Goal: Information Seeking & Learning: Learn about a topic

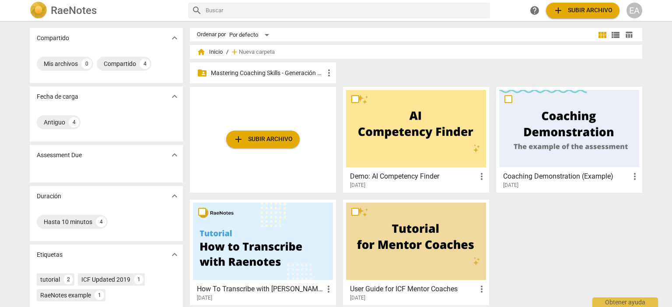
click at [267, 71] on p "Mastering Coaching Skills - Generación 32" at bounding box center [267, 73] width 113 height 9
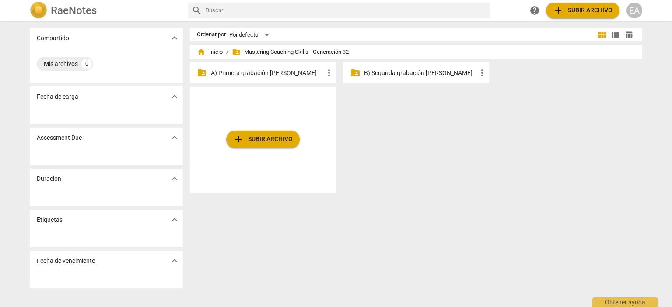
click at [267, 71] on p "A) Primera grabación [PERSON_NAME]" at bounding box center [267, 73] width 113 height 9
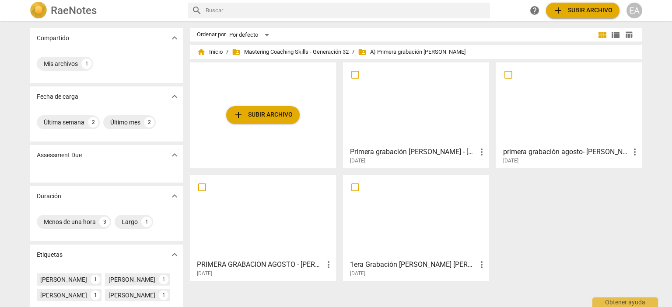
click at [426, 122] on div at bounding box center [416, 104] width 140 height 77
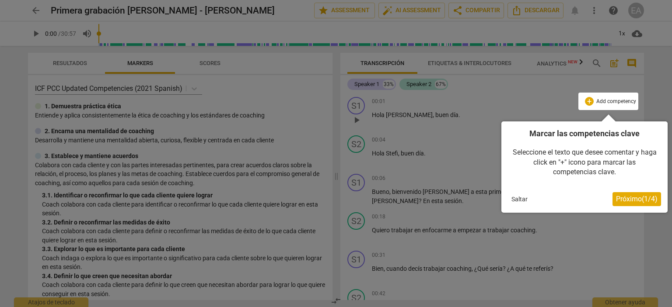
click at [663, 108] on div at bounding box center [336, 153] width 672 height 307
click at [526, 199] on button "Saltar" at bounding box center [519, 199] width 23 height 13
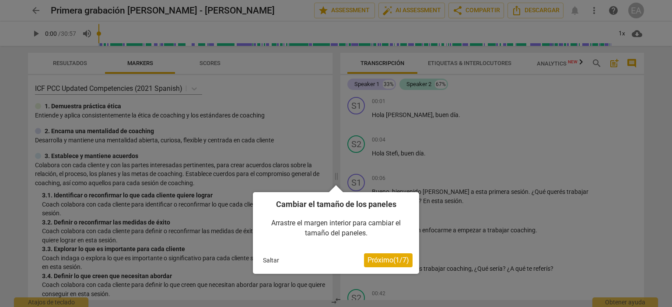
click at [269, 258] on button "Saltar" at bounding box center [270, 260] width 23 height 13
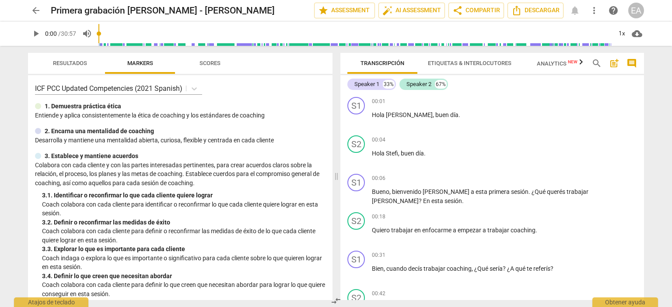
click at [36, 32] on span "play_arrow" at bounding box center [36, 33] width 10 height 10
type input "2"
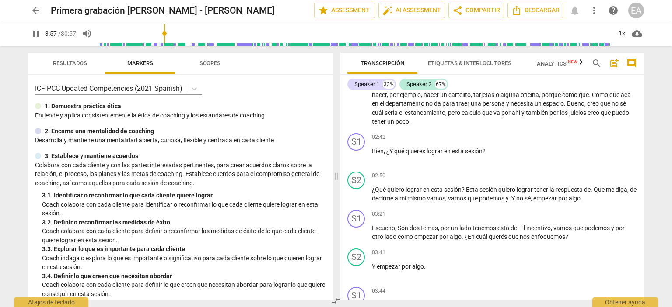
scroll to position [560, 0]
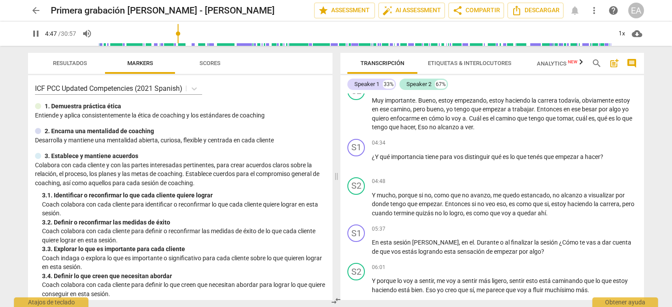
click at [37, 33] on span "pause" at bounding box center [36, 33] width 10 height 10
type input "288"
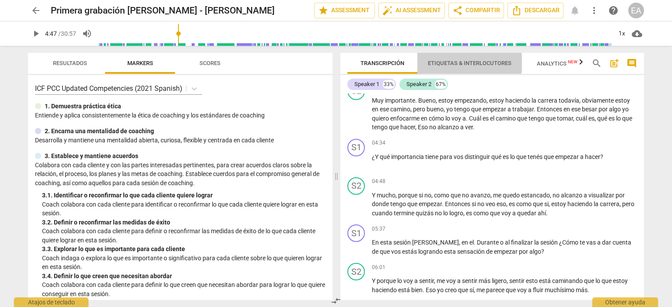
click at [458, 63] on span "Etiquetas & Interlocutores" at bounding box center [470, 63] width 84 height 7
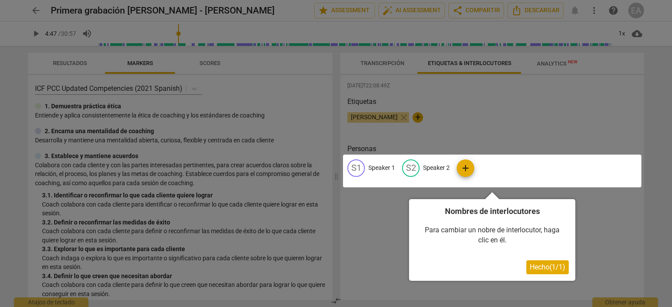
click at [389, 166] on div at bounding box center [492, 171] width 298 height 33
click at [544, 267] on span "Hecho ( 1 / 1 )" at bounding box center [546, 267] width 35 height 8
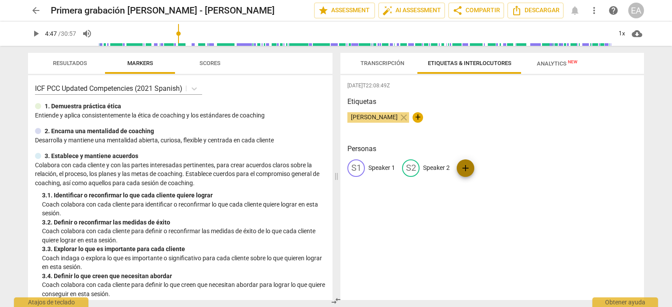
click at [466, 166] on span "add" at bounding box center [465, 168] width 10 height 10
click at [551, 167] on span "delete" at bounding box center [551, 168] width 9 height 9
click at [356, 169] on span "edit" at bounding box center [356, 168] width 10 height 10
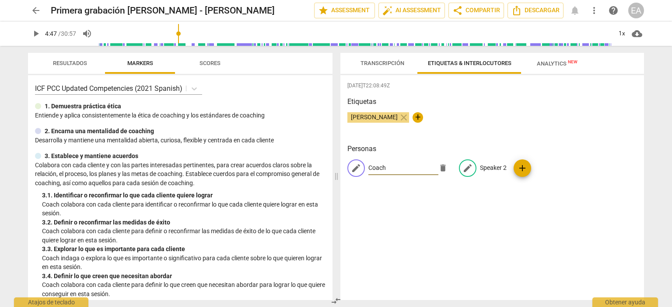
type input "Coach"
click at [464, 169] on span "edit" at bounding box center [467, 168] width 10 height 10
type input "Cliente"
click at [500, 216] on div "[DATE]T22:08:49Z [PERSON_NAME] close + Personas CO Coach edit Cliente delete add" at bounding box center [491, 187] width 303 height 225
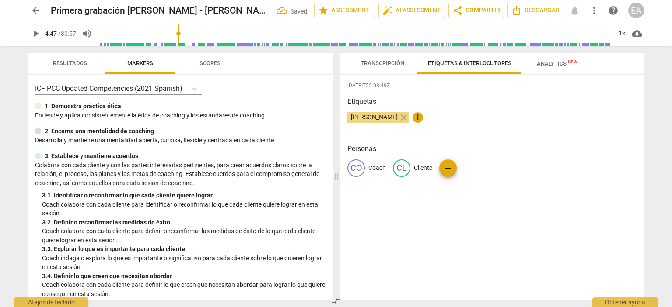
click at [500, 216] on div "[DATE]T22:08:49Z [PERSON_NAME] close + Personas CO Coach CL Cliente add" at bounding box center [491, 187] width 303 height 225
click at [388, 63] on span "Transcripción" at bounding box center [382, 63] width 44 height 7
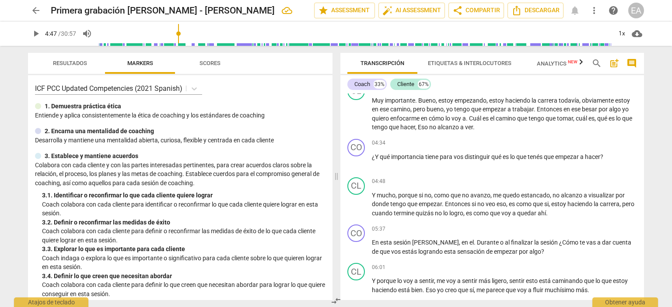
click at [547, 64] on span "Analytics New" at bounding box center [556, 63] width 41 height 7
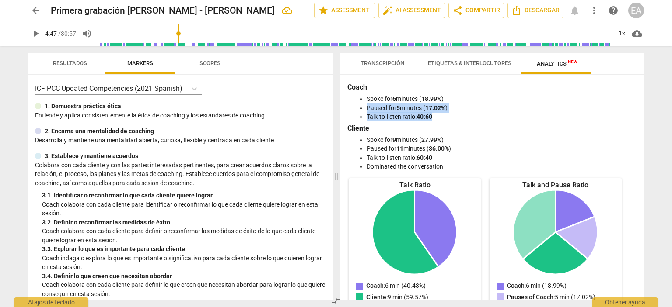
drag, startPoint x: 644, startPoint y: 101, endPoint x: 646, endPoint y: 116, distance: 14.6
click at [646, 116] on div "Transcripción Etiquetas & Interlocutores Analytics New Coach 33% Cliente 67% CO…" at bounding box center [494, 176] width 314 height 261
click at [631, 111] on li "Paused for 5 minutes ( 17.02% )" at bounding box center [500, 108] width 268 height 9
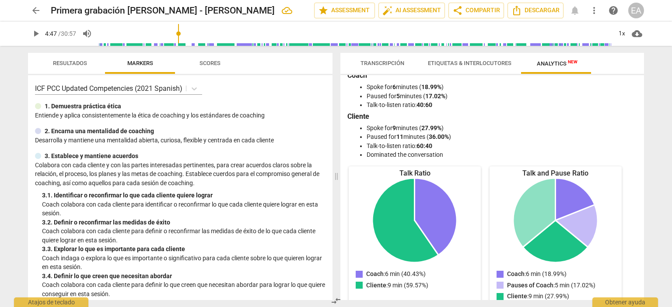
scroll to position [0, 0]
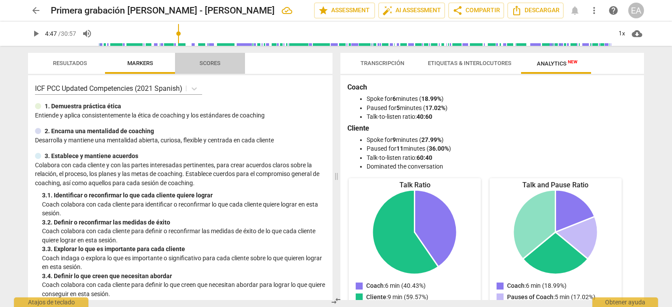
click at [208, 59] on span "Scores" at bounding box center [210, 64] width 42 height 12
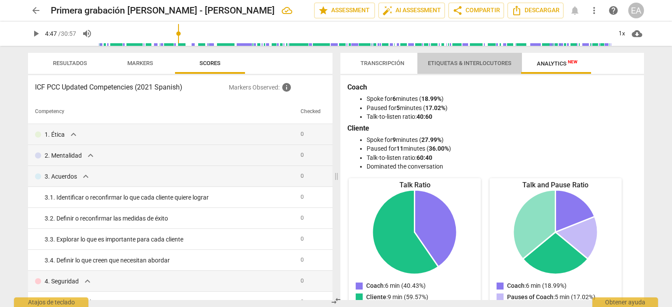
click at [475, 63] on span "Etiquetas & Interlocutores" at bounding box center [470, 63] width 84 height 7
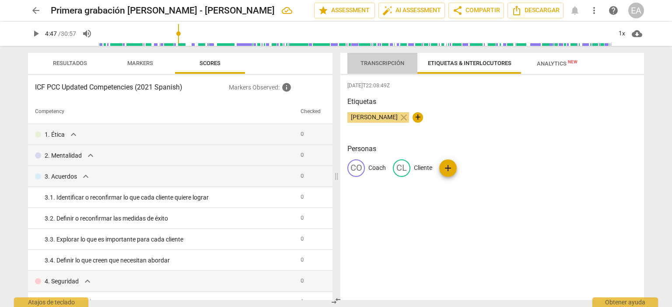
click at [385, 66] on span "Transcripción" at bounding box center [382, 64] width 65 height 12
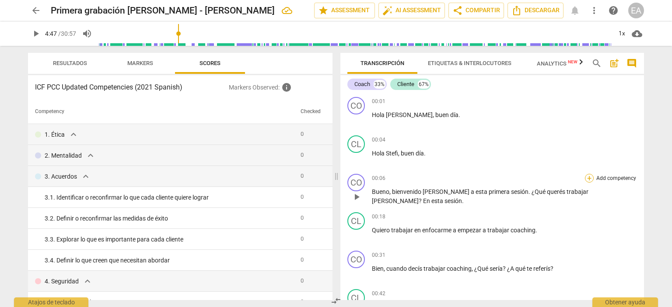
click at [588, 179] on div "+" at bounding box center [589, 178] width 9 height 9
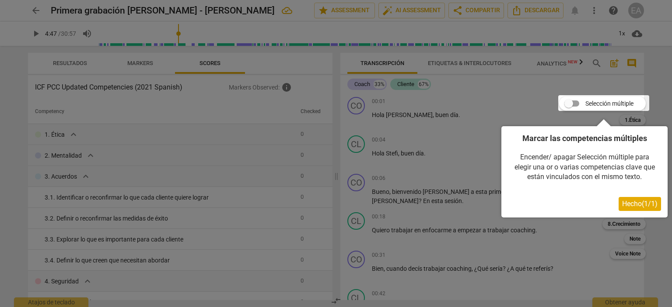
click at [631, 200] on span "Hecho ( 1 / 1 )" at bounding box center [639, 204] width 35 height 8
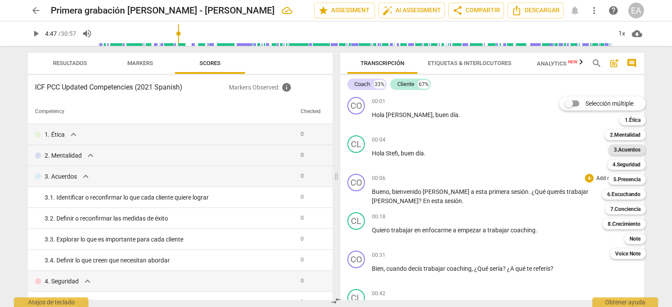
click at [632, 150] on b "3.Acuerdos" at bounding box center [626, 150] width 27 height 10
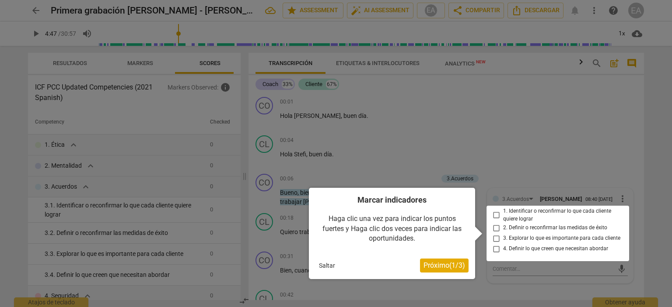
click at [457, 265] on span "Próximo ( 1 / 3 )" at bounding box center [444, 265] width 42 height 8
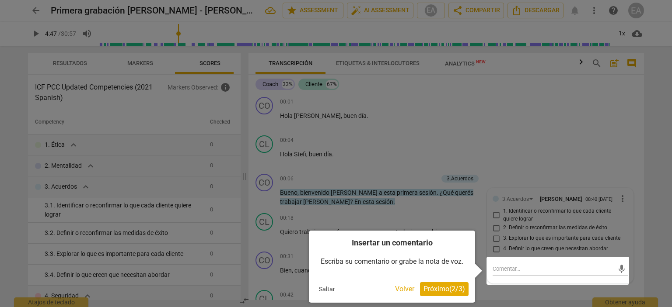
click at [454, 286] on span "Próximo ( 2 / 3 )" at bounding box center [444, 289] width 42 height 8
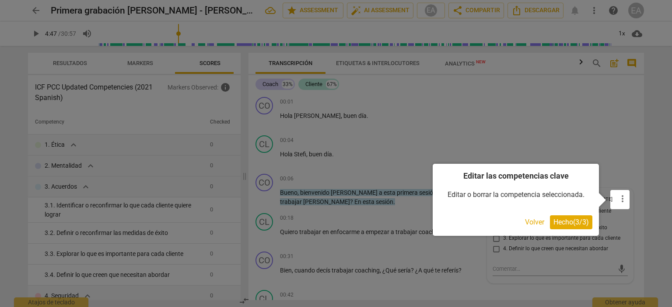
click at [555, 222] on span "Hecho ( 3 / 3 )" at bounding box center [570, 222] width 35 height 8
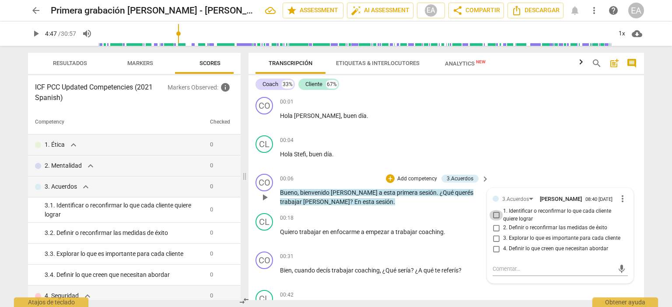
click at [493, 220] on input "1. Identificar o reconfirmar lo que cada cliente quiere lograr" at bounding box center [496, 215] width 14 height 10
checkbox input "true"
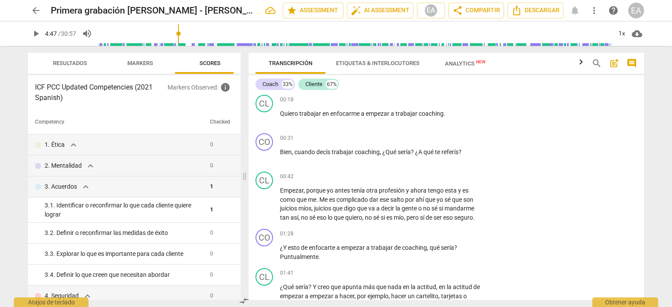
scroll to position [134, 0]
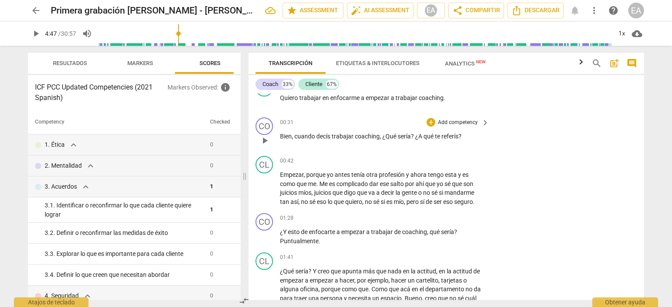
click at [472, 120] on p "Add competency" at bounding box center [458, 123] width 42 height 8
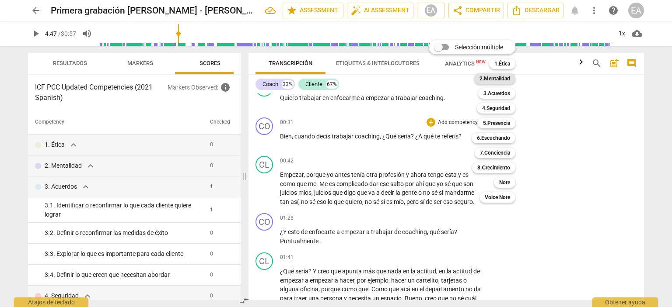
click at [491, 77] on b "2.Mentalidad" at bounding box center [494, 78] width 31 height 10
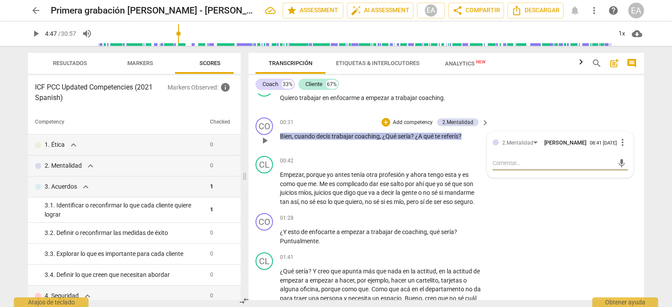
type textarea "I"
type textarea "In"
type textarea "Ind"
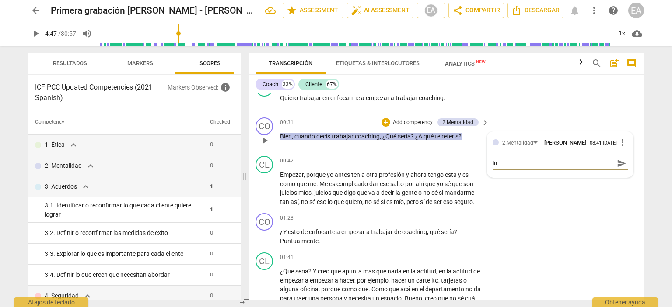
type textarea "Ind"
type textarea "Inda"
type textarea "Indag"
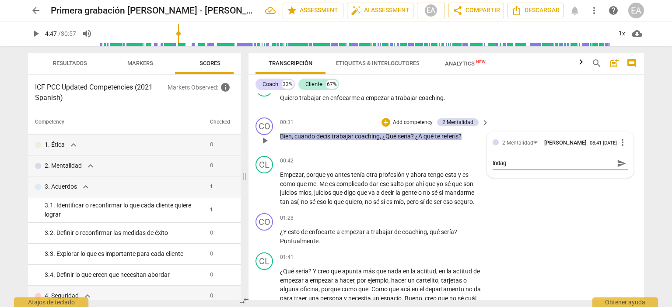
type textarea "Indago"
type textarea "Indago l"
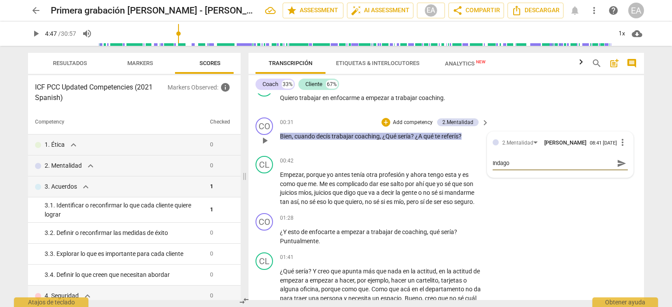
type textarea "Indago l"
type textarea "Indago lo"
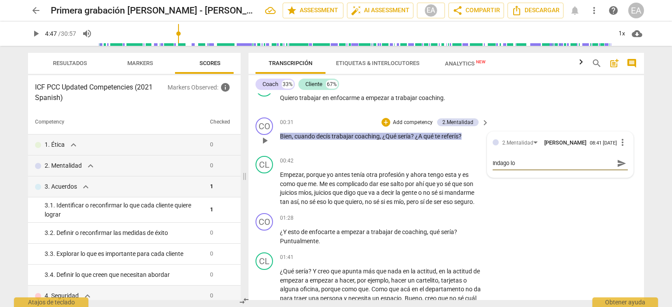
type textarea "Indago lo q"
type textarea "Indago lo qu"
type textarea "Indago lo que"
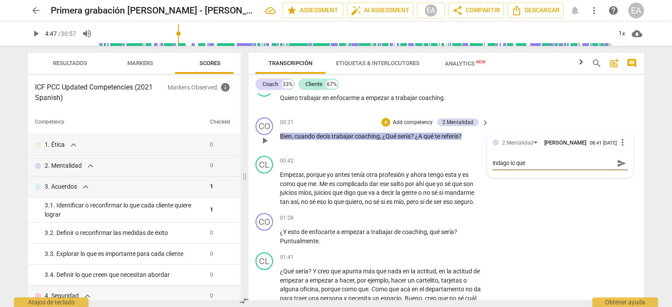
type textarea "Indago lo que"
type textarea "Indago lo que e"
type textarea "Indago lo que el"
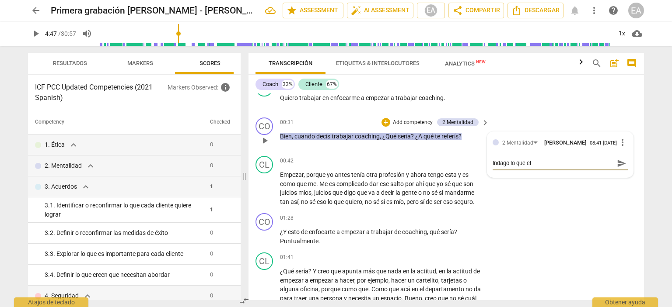
type textarea "Indago lo que el"
type textarea "Indago lo que el c"
type textarea "Indago lo que el cl"
type textarea "Indago lo que el cli"
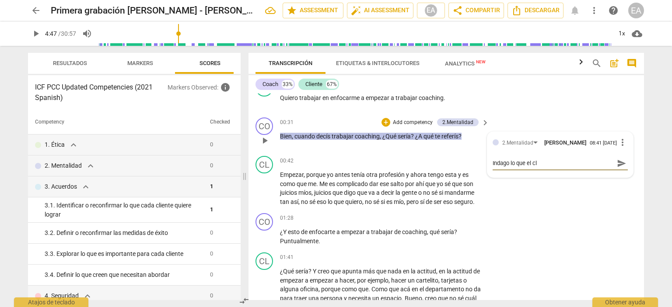
type textarea "Indago lo que el cli"
type textarea "Indago lo que el clie"
type textarea "Indago lo que el clien"
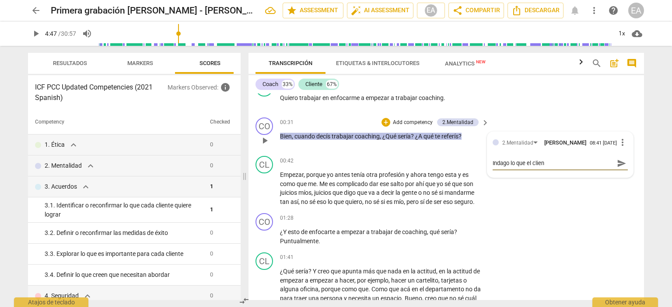
type textarea "Indago lo que el client"
type textarea "Indago lo que el clientr"
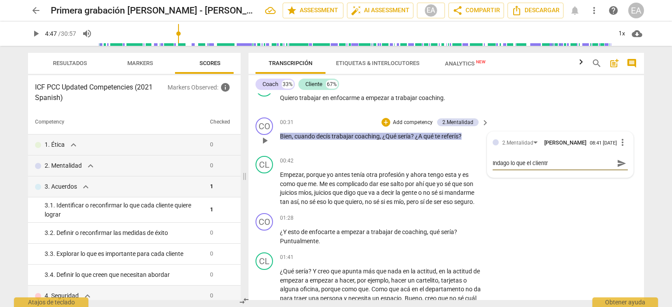
type textarea "Indago lo que el clientr"
type textarea "Indago lo que el client"
type textarea "Indago lo que el cliente"
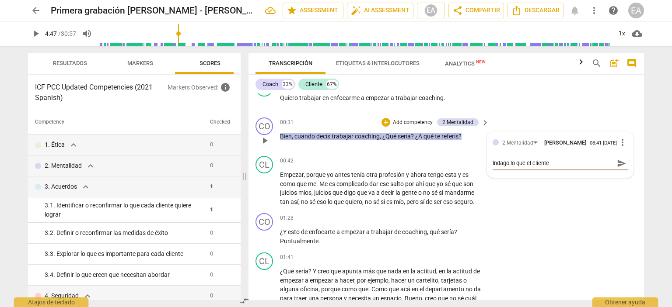
type textarea "Indago lo que el cliente"
type textarea "Indago lo que el cliente q"
type textarea "Indago lo que el cliente qu"
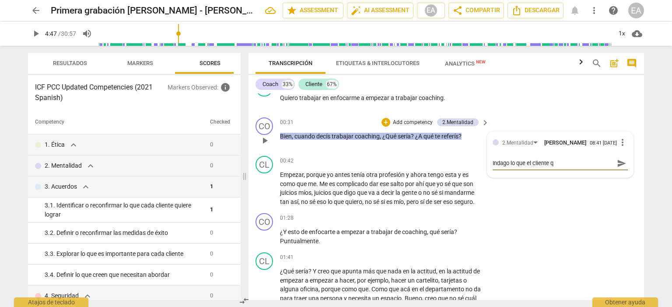
type textarea "Indago lo que el cliente qu"
type textarea "Indago lo que el cliente qui"
type textarea "Indago lo que el cliente quie"
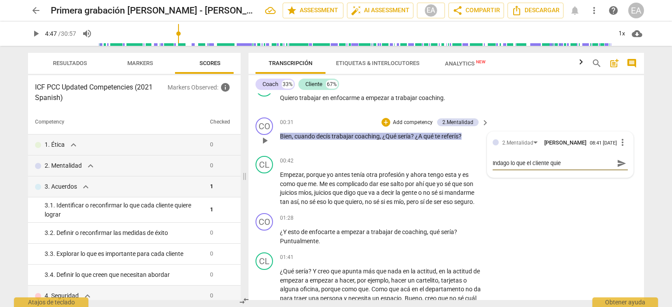
type textarea "Indago lo que el cliente quier"
type textarea "Indago lo que el cliente quiere"
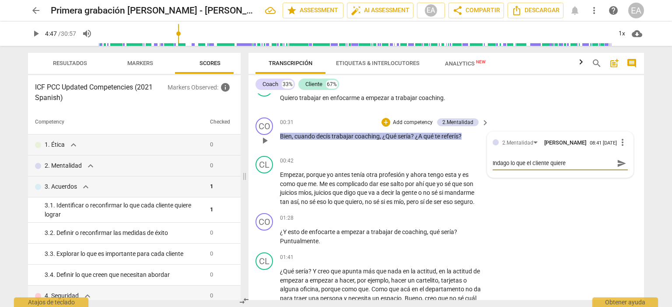
type textarea "Indago lo que el cliente quiere"
type textarea "Indago lo que el cliente quier"
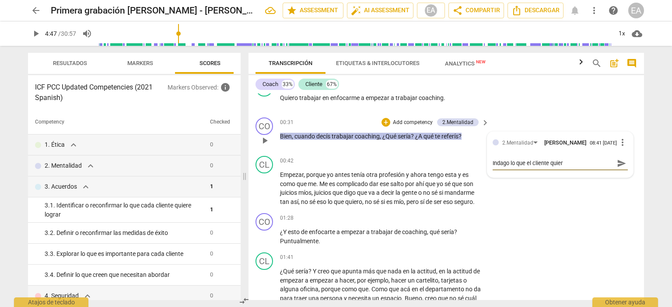
type textarea "Indago lo que el cliente quie"
type textarea "Indago lo que el cliente qui"
type textarea "Indago lo que el cliente qu"
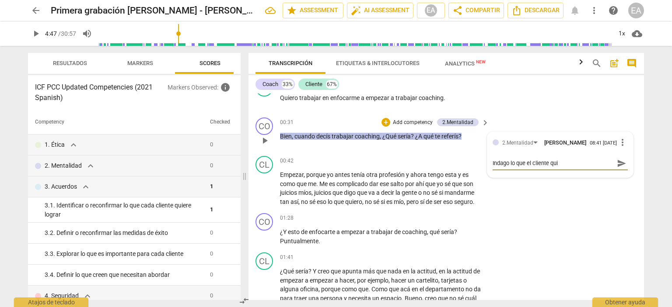
type textarea "Indago lo que el cliente qu"
type textarea "Indago lo que el cliente q"
type textarea "Indago lo que el cliente"
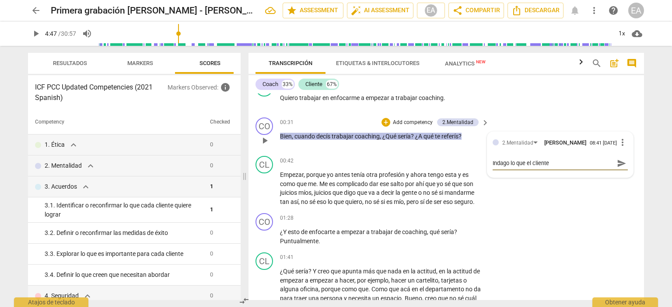
type textarea "Indago lo que el cliente t"
type textarea "Indago lo que el cliente tr"
type textarea "Indago lo que el cliente tra"
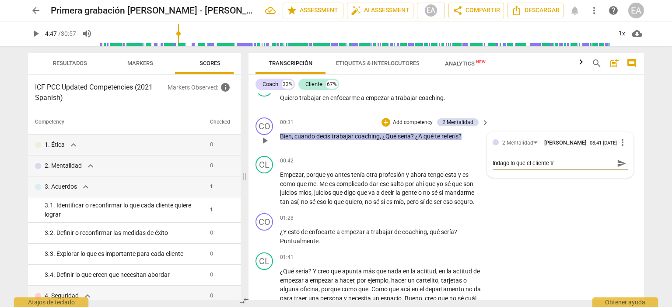
type textarea "Indago lo que el cliente tra"
type textarea "Indago lo que el cliente trae"
type textarea "Indago lo que el cliente trae,"
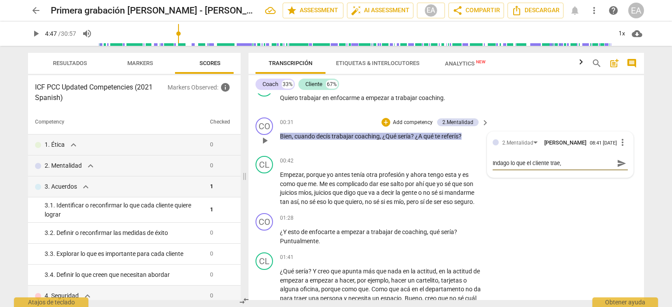
type textarea "Indago lo que el cliente trae,"
type textarea "Indago lo que el cliente trae, c"
type textarea "Indago lo que el cliente trae, cu"
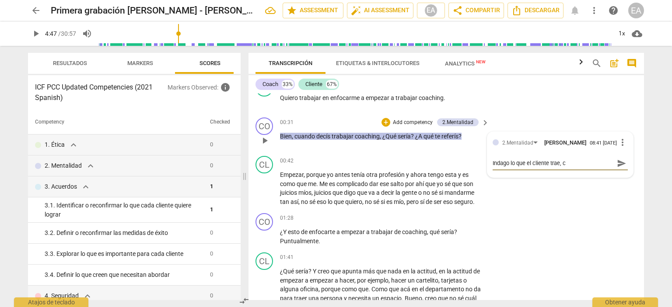
type textarea "Indago lo que el cliente trae, cu"
type textarea "Indago lo que el cliente trae, cur"
type textarea "Indago lo que el cliente trae, [PERSON_NAME]"
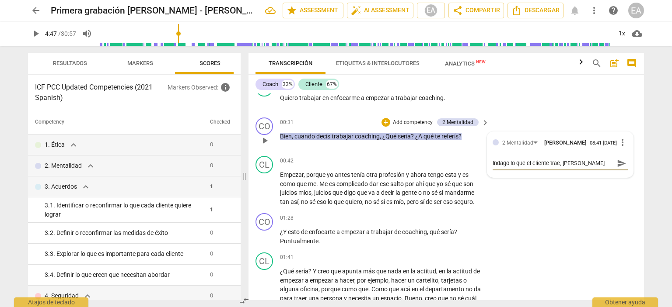
type textarea "Indago lo que el cliente trae, curio"
type textarea "Indago lo que el cliente trae, curios"
type textarea "Indago lo que el cliente trae, curiosi"
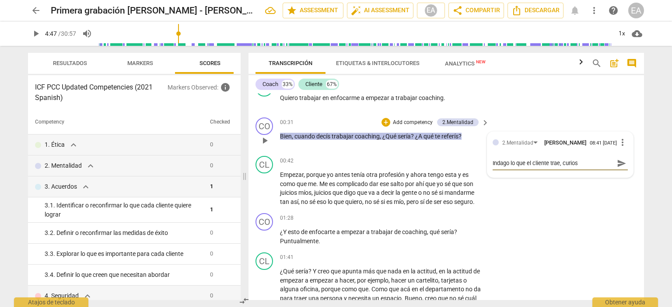
type textarea "Indago lo que el cliente trae, curiosi"
type textarea "Indago lo que el cliente trae, curiosis"
type textarea "Indago lo que el cliente trae, curiosi"
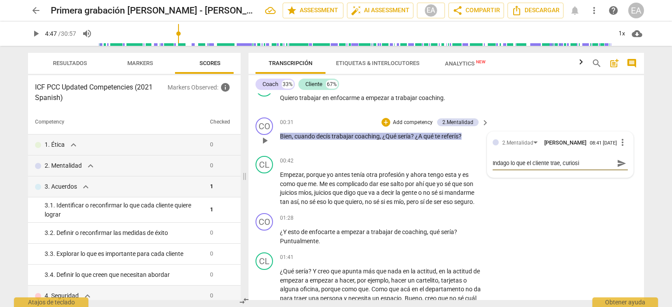
type textarea "Indago lo que el cliente trae, curiosid"
type textarea "Indago lo que el cliente trae, curiosida"
type textarea "Indago lo que el cliente trae, curiosidad"
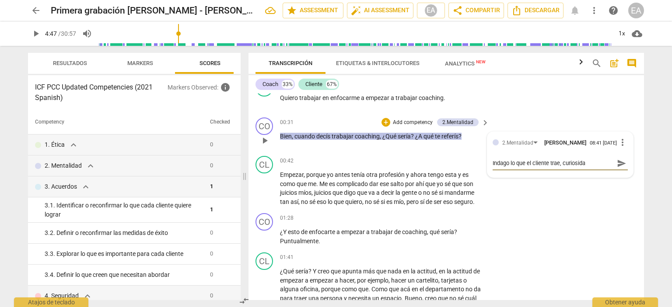
type textarea "Indago lo que el cliente trae, curiosidad"
type textarea "Indago lo que el cliente trae, curiosidad."
click at [621, 164] on span "send" at bounding box center [621, 164] width 10 height 10
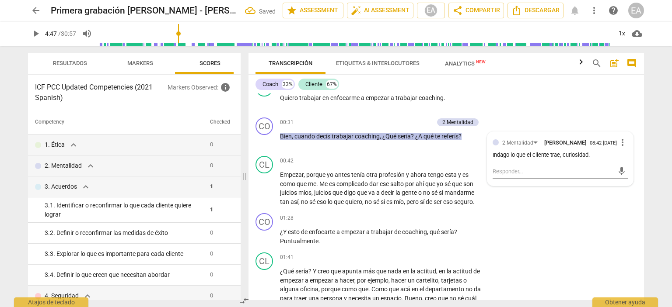
click at [80, 65] on span "Resultados" at bounding box center [70, 63] width 34 height 7
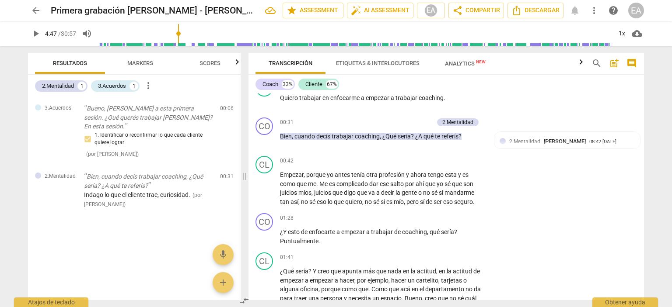
click at [138, 63] on span "Markers" at bounding box center [140, 63] width 26 height 7
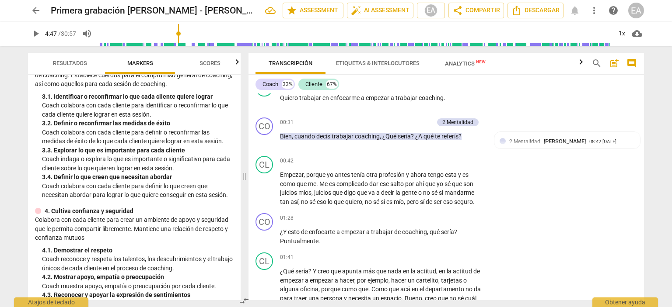
scroll to position [128, 0]
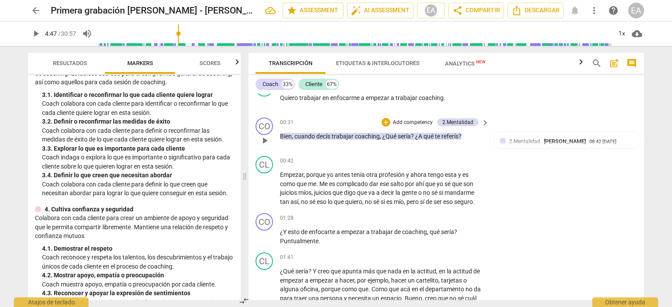
click at [419, 119] on p "Add competency" at bounding box center [413, 123] width 42 height 8
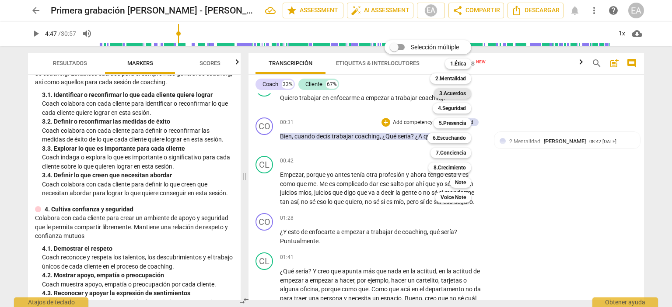
click at [463, 93] on b "3.Acuerdos" at bounding box center [452, 93] width 27 height 10
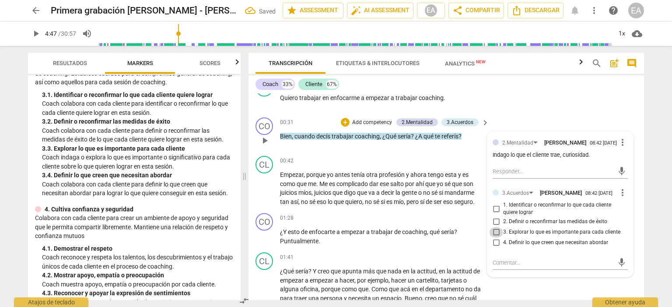
click at [494, 237] on input "3. Explorar lo que es importante para cada cliente" at bounding box center [496, 232] width 14 height 10
checkbox input "true"
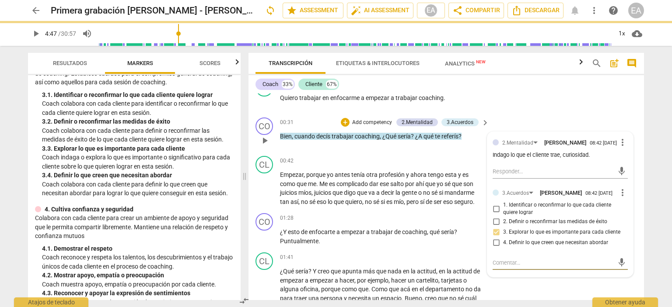
click at [515, 267] on textarea at bounding box center [552, 263] width 121 height 8
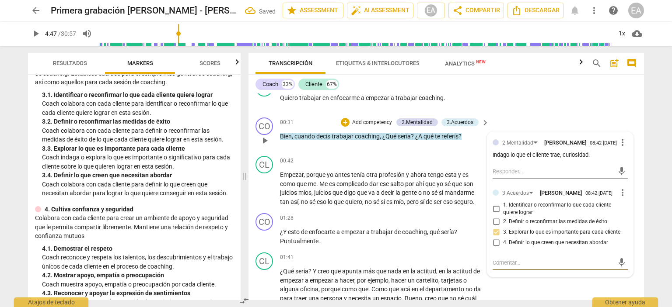
type textarea "E"
type textarea "Ex"
type textarea "Exp"
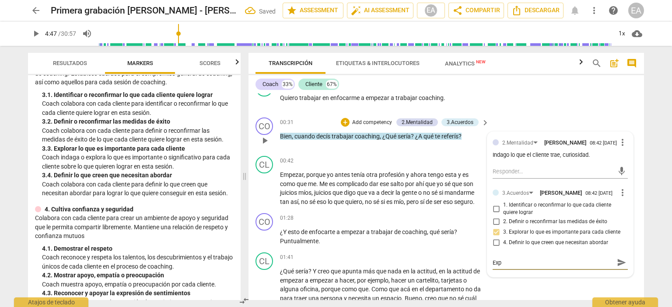
type textarea "Expl"
type textarea "Explo"
type textarea "Explor"
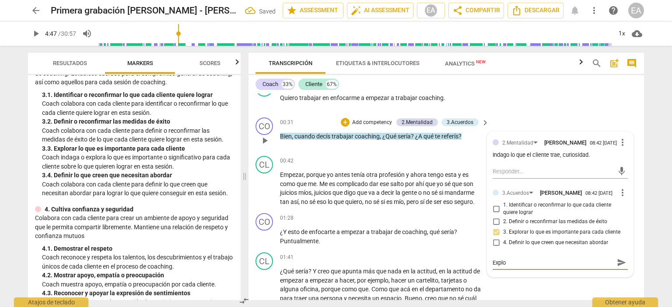
type textarea "Explor"
type textarea "Exploro"
type textarea "Exploro l"
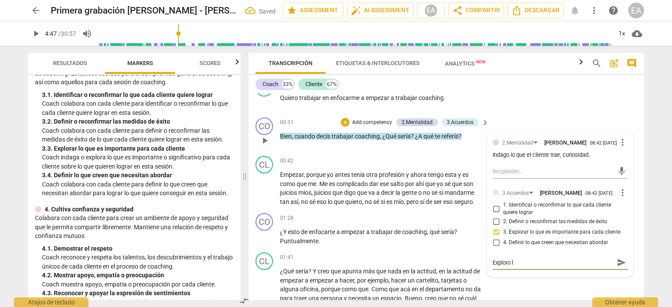
type textarea "Exploro lo"
type textarea "Exploro lo q"
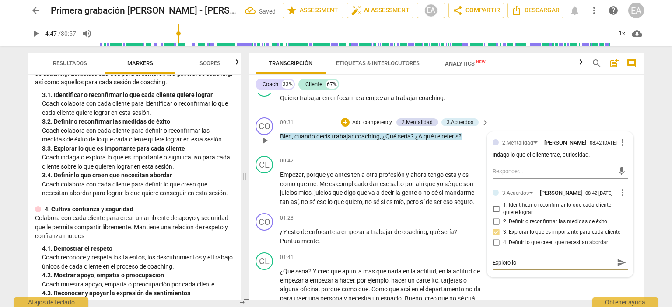
type textarea "Exploro lo q"
type textarea "Exploro lo qu"
type textarea "Exploro lo que"
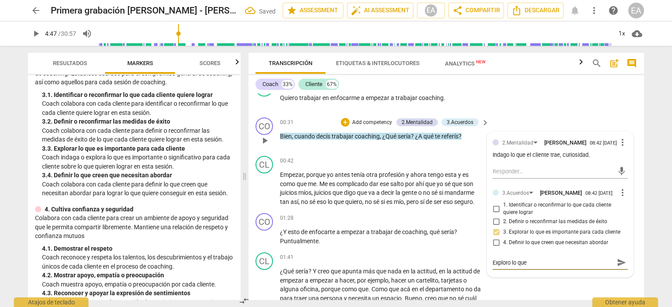
type textarea "Exploro lo que e"
type textarea "Exploro lo que el"
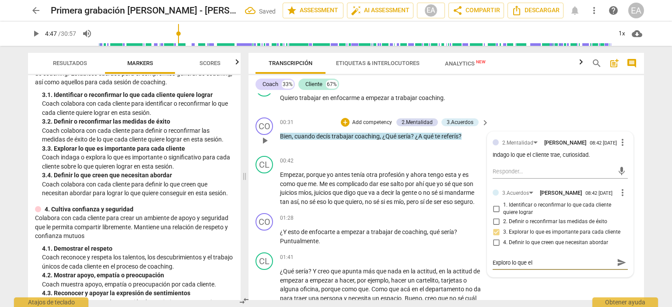
type textarea "Exploro lo que el"
type textarea "Exploro lo que el c"
type textarea "Exploro lo que el cl"
type textarea "Exploro lo que el cli"
type textarea "Exploro lo que el clie"
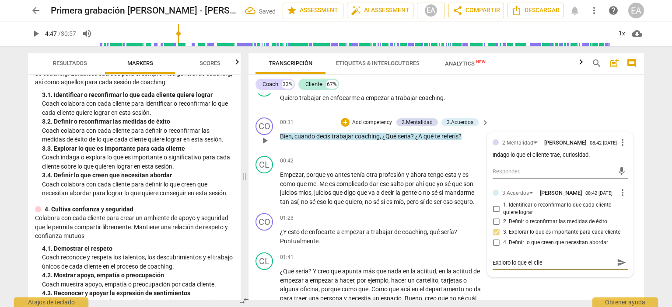
type textarea "Exploro lo que el clien"
type textarea "Exploro lo que el client"
type textarea "Exploro lo que el cliente"
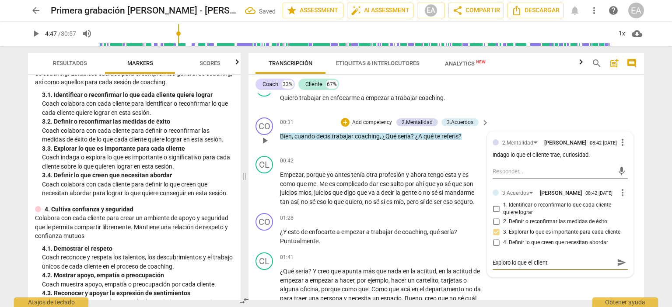
type textarea "Exploro lo que el cliente"
type textarea "Exploro lo que el cliente t"
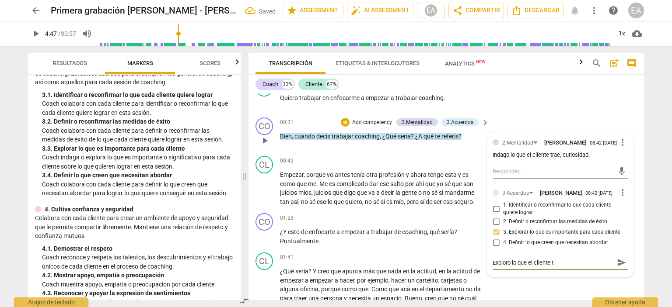
type textarea "Exploro lo que el cliente tr"
type textarea "Exploro lo que el cliente tra"
type textarea "Exploro lo que el cliente trae"
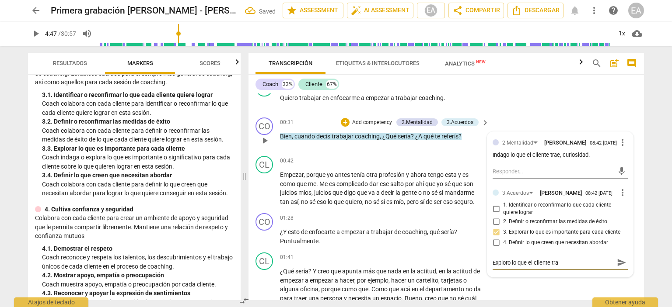
type textarea "Exploro lo que el cliente trae"
type textarea "Exploro lo que el cliente trae."
click at [616, 268] on span "send" at bounding box center [621, 263] width 10 height 10
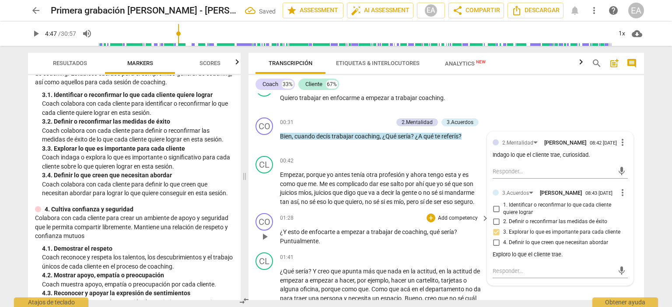
click at [638, 240] on div "CO play_arrow pause 01:28 + Add competency keyboard_arrow_right ¿Y esto de enfo…" at bounding box center [445, 229] width 395 height 39
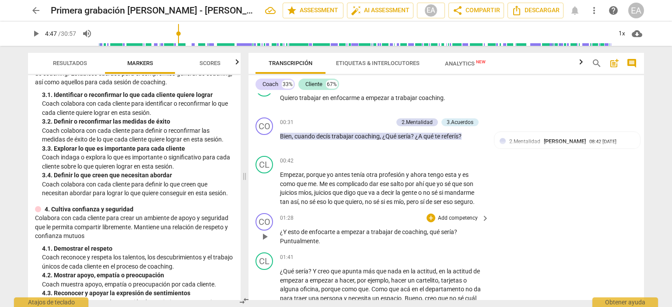
click at [458, 216] on p "Add competency" at bounding box center [458, 219] width 42 height 8
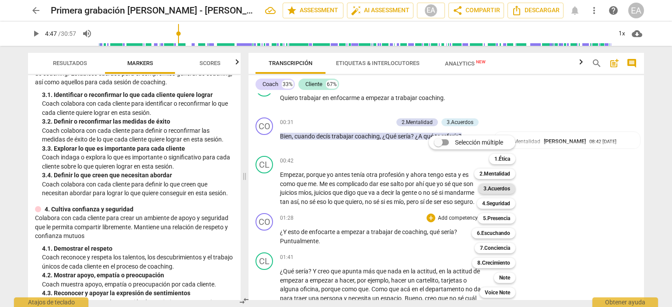
click at [493, 188] on b "3.Acuerdos" at bounding box center [496, 189] width 27 height 10
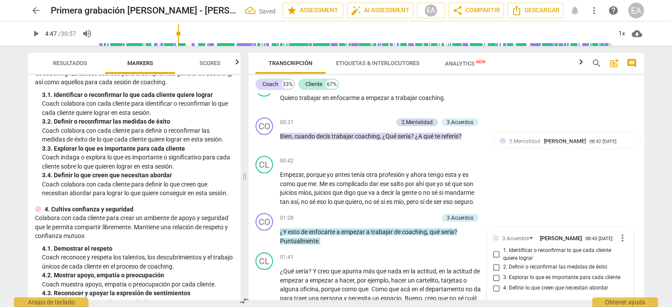
scroll to position [247, 0]
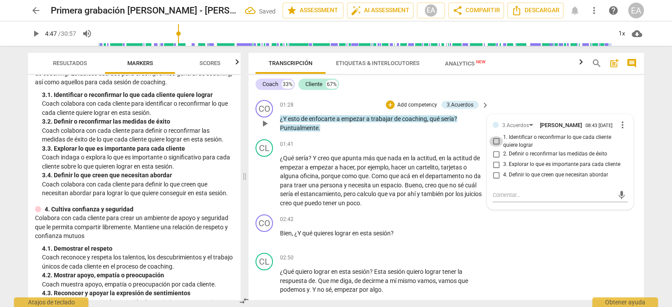
click at [493, 144] on input "1. Identificar o reconfirmar lo que cada cliente quiere lograr" at bounding box center [496, 141] width 14 height 10
checkbox input "true"
click at [550, 194] on textarea at bounding box center [552, 195] width 121 height 8
type textarea "N"
type textarea "No"
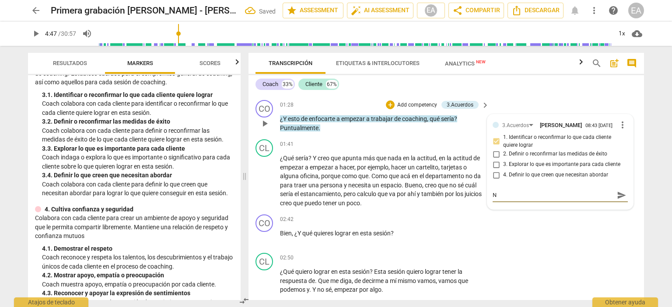
type textarea "No"
type textarea "No m"
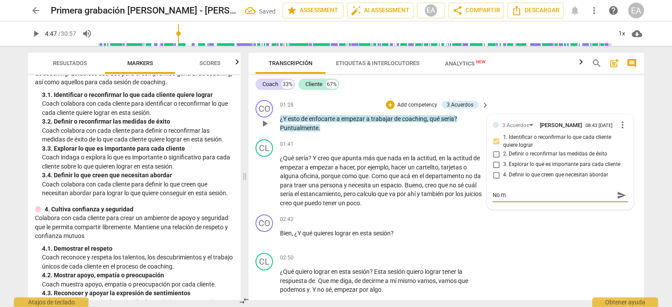
type textarea "No"
type textarea "N"
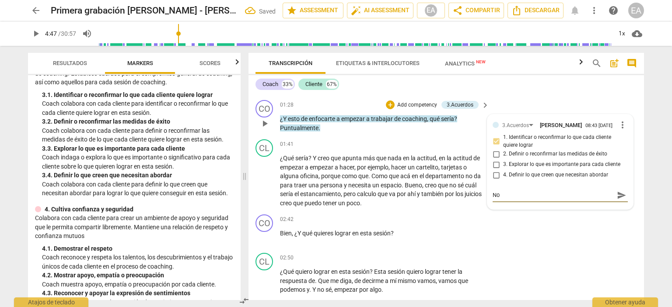
type textarea "N"
type textarea "S"
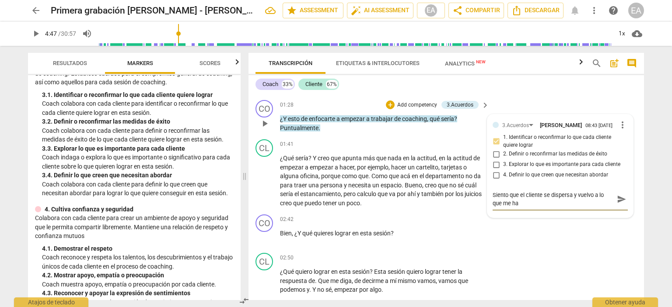
scroll to position [0, 0]
click at [565, 234] on div "CO play_arrow pause 02:42 + Add competency keyboard_arrow_right Bien , ¿Y qué q…" at bounding box center [445, 230] width 395 height 38
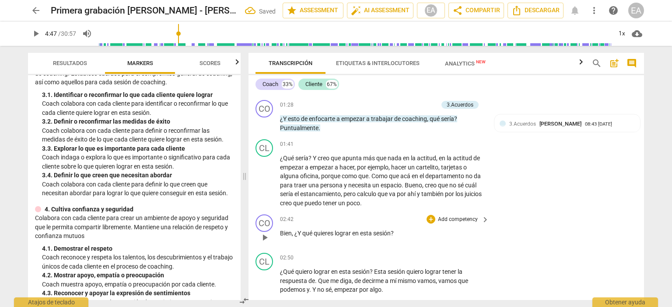
click at [458, 217] on p "Add competency" at bounding box center [458, 220] width 42 height 8
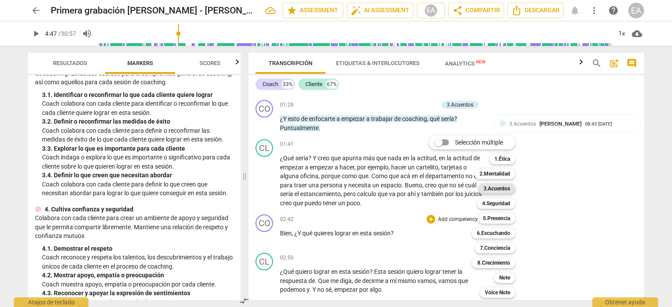
click at [491, 191] on b "3.Acuerdos" at bounding box center [496, 189] width 27 height 10
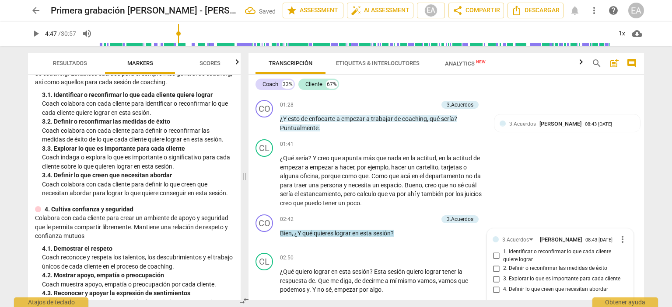
scroll to position [362, 0]
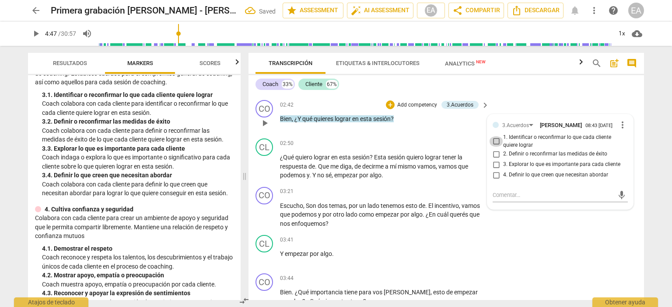
click at [495, 143] on input "1. Identificar o reconfirmar lo que cada cliente quiere lograr" at bounding box center [496, 141] width 14 height 10
click at [511, 199] on textarea at bounding box center [552, 195] width 121 height 8
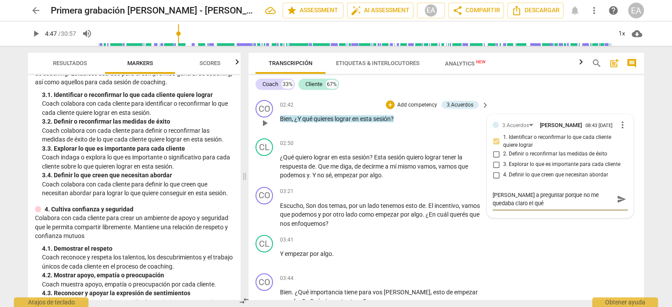
scroll to position [0, 0]
click at [544, 229] on div "CO play_arrow pause 03:21 + Add competency keyboard_arrow_right Escucho , Son d…" at bounding box center [445, 208] width 395 height 49
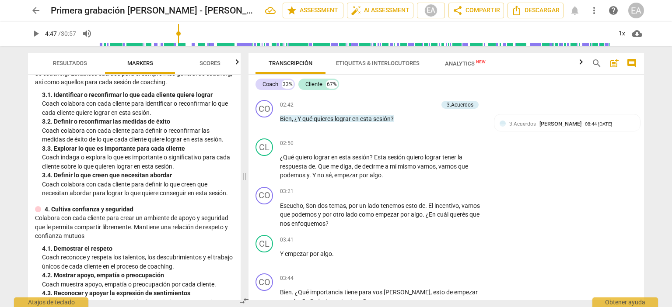
click at [238, 117] on div "Resultados Markers Scores ICF PCC Updated Competencies (2021 Spanish) 1. Demues…" at bounding box center [132, 176] width 223 height 261
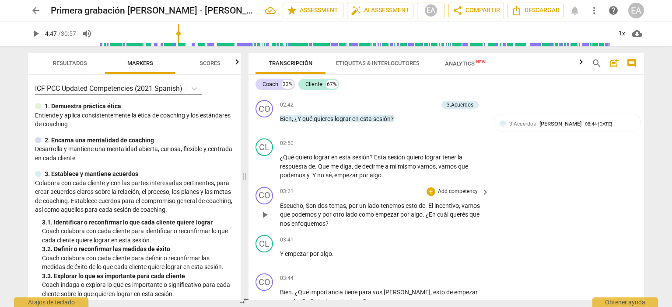
click at [448, 188] on p "Add competency" at bounding box center [458, 192] width 42 height 8
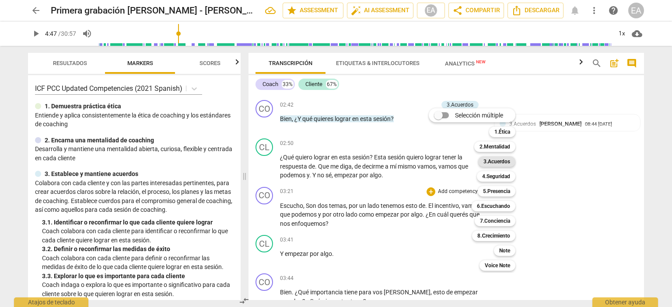
click at [498, 162] on b "3.Acuerdos" at bounding box center [496, 162] width 27 height 10
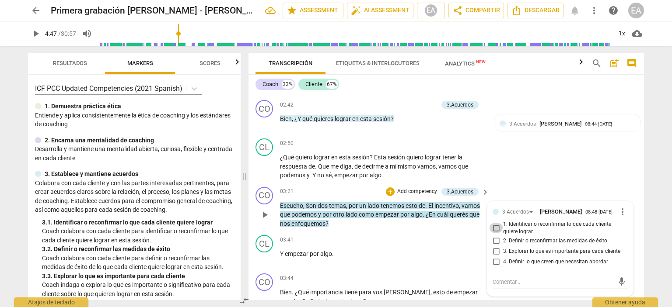
click at [495, 228] on input "1. Identificar o reconfirmar lo que cada cliente quiere lograr" at bounding box center [496, 228] width 14 height 10
click at [514, 279] on textarea at bounding box center [552, 282] width 121 height 8
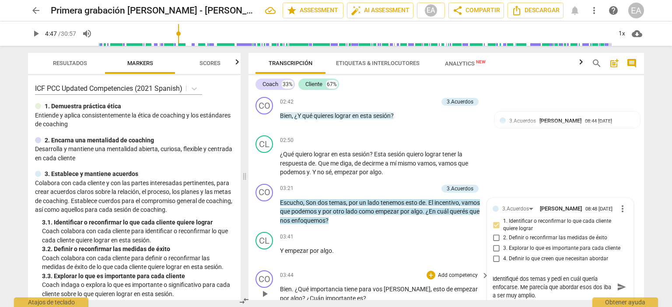
click at [637, 275] on div "CO play_arrow pause 03:44 + Add competency keyboard_arrow_right Bien . ¿Qué imp…" at bounding box center [445, 286] width 395 height 39
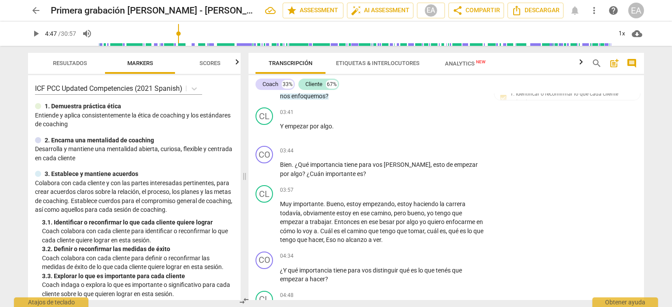
scroll to position [498, 0]
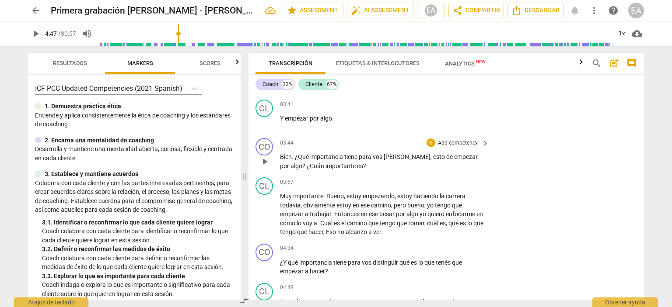
click at [463, 139] on p "Add competency" at bounding box center [458, 143] width 42 height 8
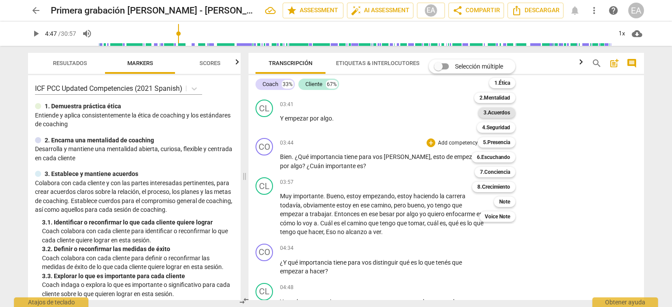
click at [488, 113] on b "3.Acuerdos" at bounding box center [496, 113] width 27 height 10
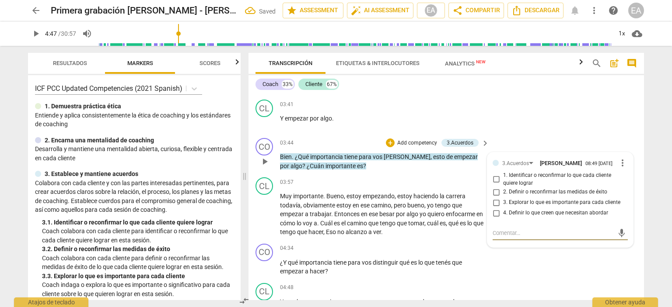
click at [495, 202] on input "3. Explorar lo que es importante para cada cliente" at bounding box center [496, 203] width 14 height 10
click at [526, 253] on div "CO play_arrow pause 04:34 + Add competency keyboard_arrow_right ¿Y qué importan…" at bounding box center [445, 259] width 395 height 39
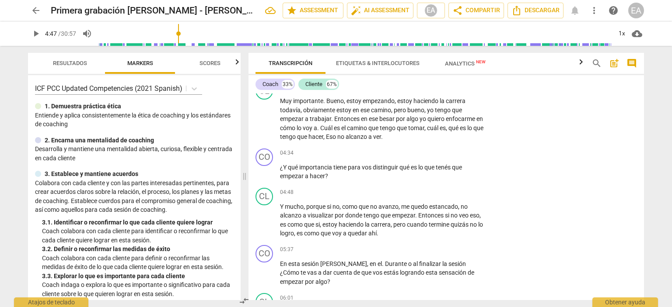
scroll to position [600, 0]
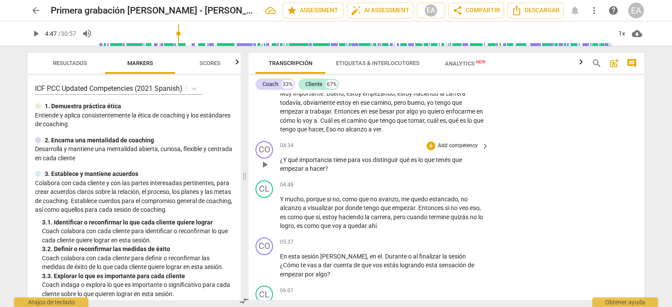
click at [471, 142] on p "Add competency" at bounding box center [458, 146] width 42 height 8
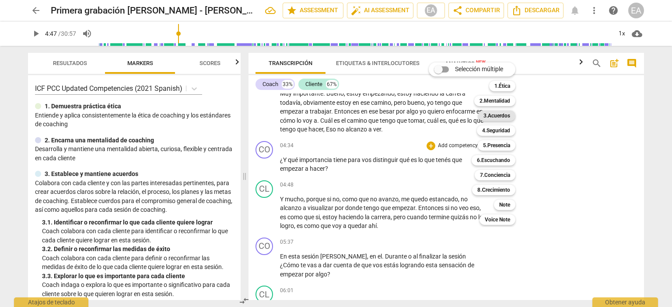
click at [497, 113] on b "3.Acuerdos" at bounding box center [496, 116] width 27 height 10
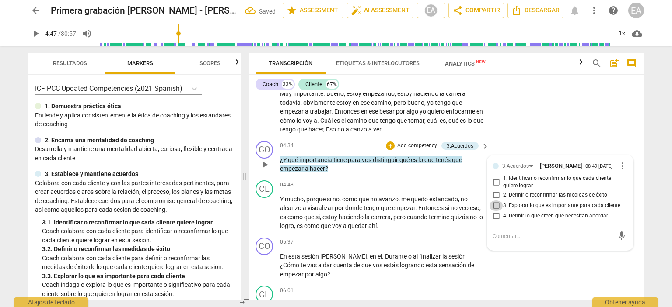
click at [495, 205] on input "3. Explorar lo que es importante para cada cliente" at bounding box center [496, 206] width 14 height 10
click at [509, 240] on textarea at bounding box center [552, 236] width 121 height 8
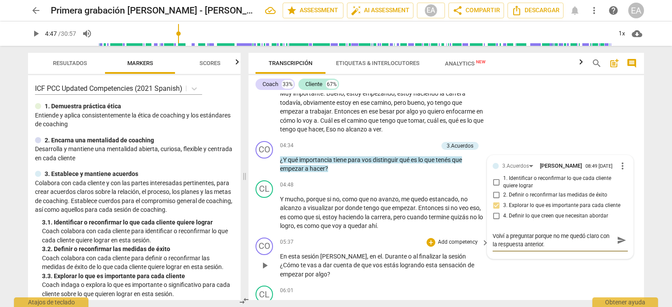
click at [572, 264] on div "CO play_arrow pause 05:37 + Add competency keyboard_arrow_right En esta sesión …" at bounding box center [445, 258] width 395 height 49
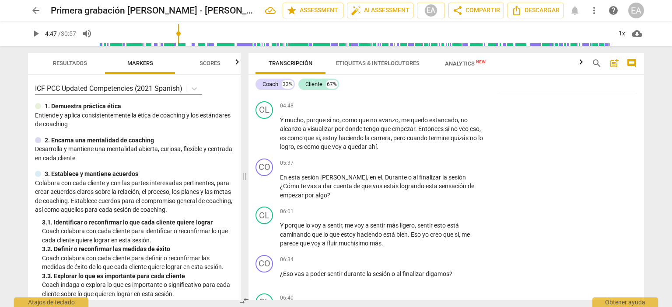
scroll to position [696, 0]
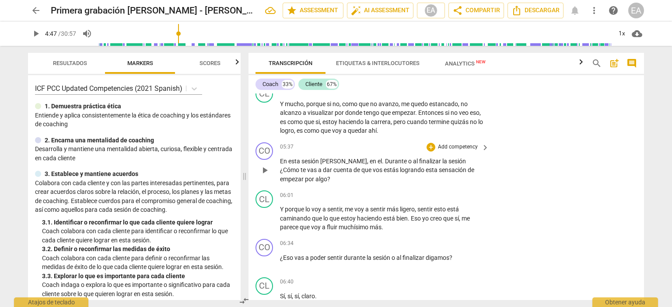
click at [475, 143] on p "Add competency" at bounding box center [458, 147] width 42 height 8
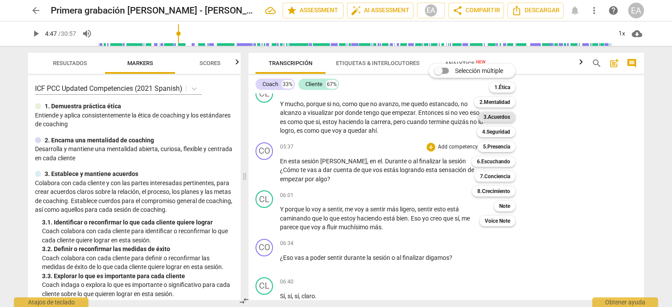
click at [496, 116] on b "3.Acuerdos" at bounding box center [496, 117] width 27 height 10
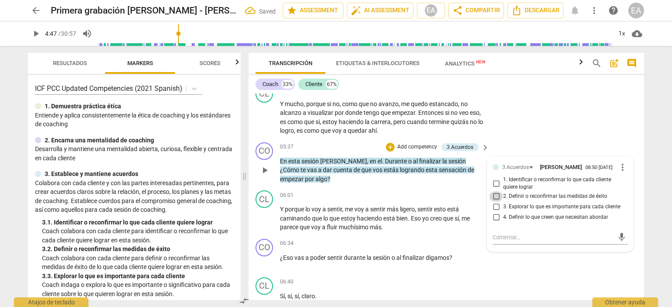
click at [495, 198] on input "2. Definir o reconfirmar las medidas de éxito" at bounding box center [496, 197] width 14 height 10
click at [511, 142] on div "CO play_arrow pause 05:37 + Add competency 3.Acuerdos keyboard_arrow_right En e…" at bounding box center [445, 163] width 395 height 49
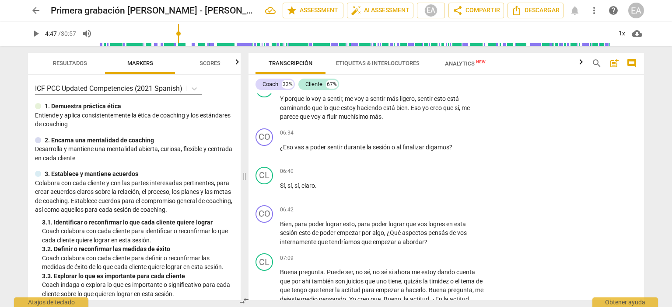
scroll to position [814, 0]
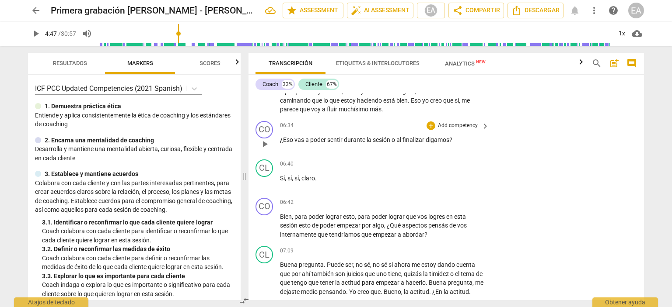
click at [473, 122] on p "Add competency" at bounding box center [458, 126] width 42 height 8
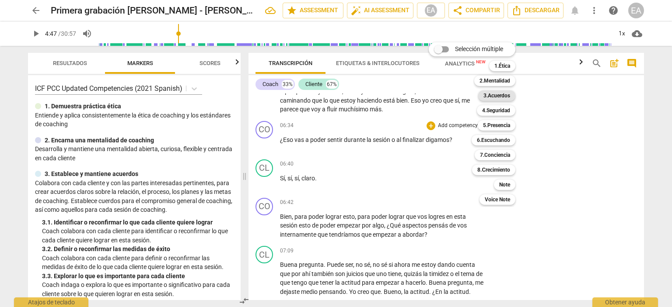
click at [491, 95] on b "3.Acuerdos" at bounding box center [496, 96] width 27 height 10
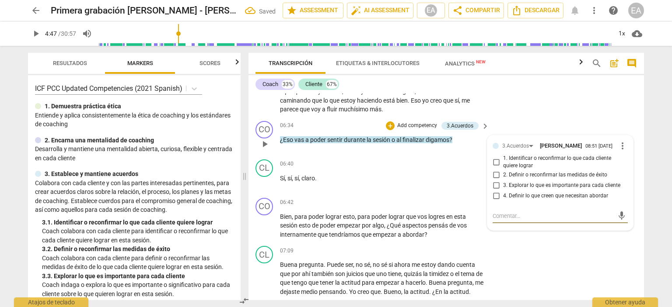
click at [495, 186] on input "3. Explorar lo que es importante para cada cliente" at bounding box center [496, 186] width 14 height 10
click at [509, 215] on textarea at bounding box center [552, 216] width 121 height 8
click at [494, 175] on input "2. Definir o reconfirmar las medidas de éxito" at bounding box center [496, 175] width 14 height 10
click at [494, 186] on input "3. Explorar lo que es importante para cada cliente" at bounding box center [496, 186] width 14 height 10
click at [493, 188] on input "3. Explorar lo que es importante para cada cliente" at bounding box center [496, 186] width 14 height 10
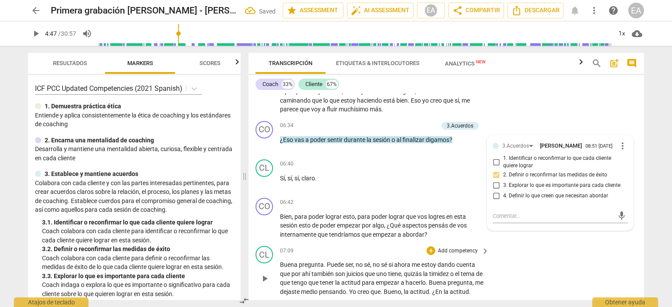
click at [547, 247] on div "CL play_arrow pause 07:09 + Add competency keyboard_arrow_right Buena pregunta …" at bounding box center [445, 271] width 395 height 57
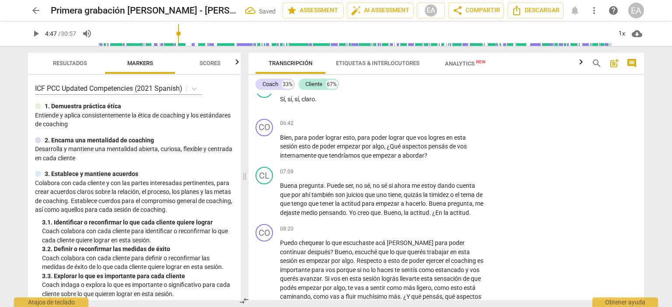
scroll to position [901, 0]
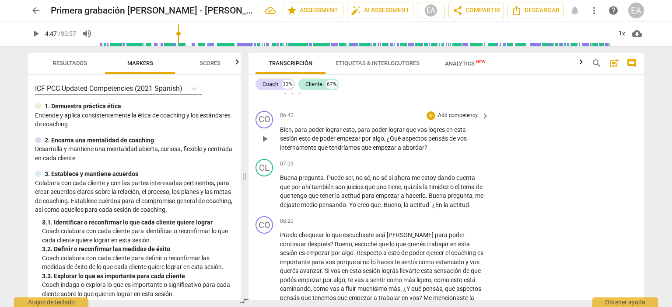
click at [462, 113] on p "Add competency" at bounding box center [458, 116] width 42 height 8
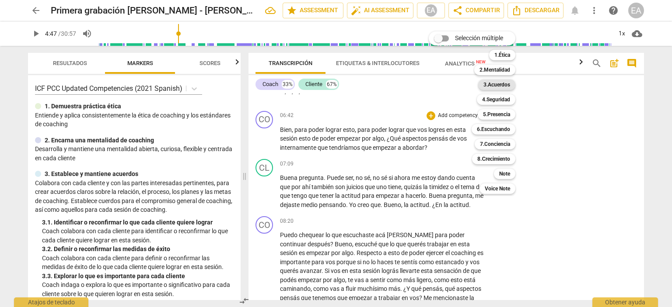
click at [497, 85] on b "3.Acuerdos" at bounding box center [496, 85] width 27 height 10
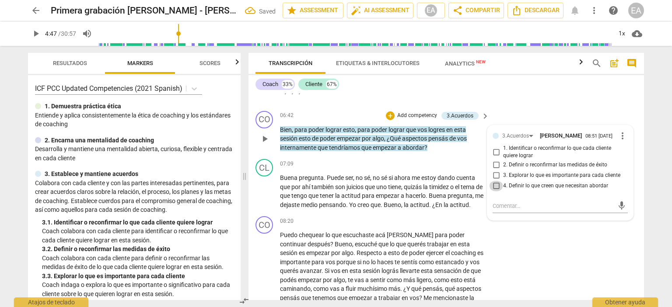
click at [494, 187] on input "4. Definir lo que creen que necesitan abordar" at bounding box center [496, 186] width 14 height 10
click at [540, 108] on div "CO play_arrow pause 06:42 + Add competency 3.Acuerdos keyboard_arrow_right Bien…" at bounding box center [445, 132] width 395 height 49
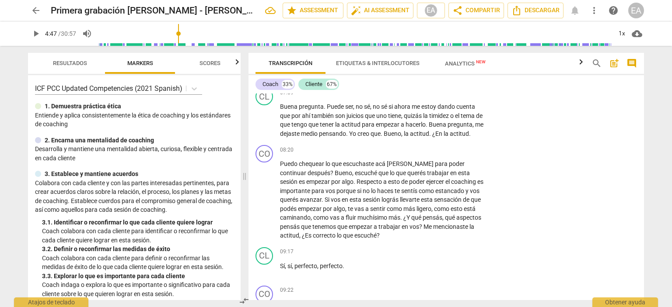
scroll to position [932, 0]
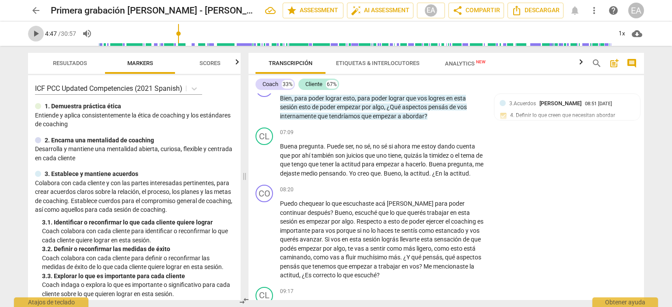
click at [36, 33] on span "play_arrow" at bounding box center [36, 33] width 10 height 10
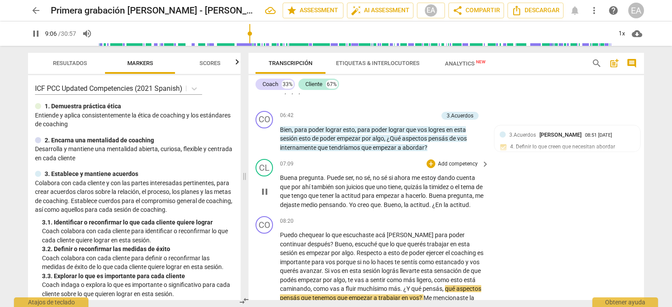
scroll to position [1107, 0]
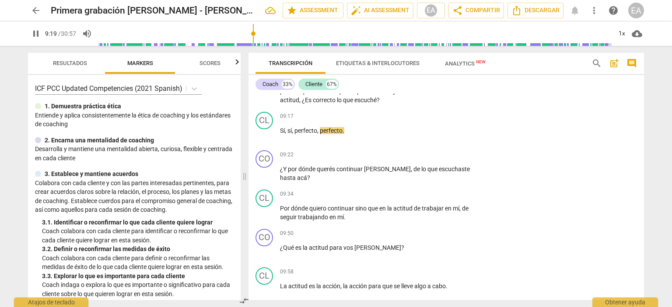
click at [32, 33] on span "pause" at bounding box center [36, 33] width 10 height 10
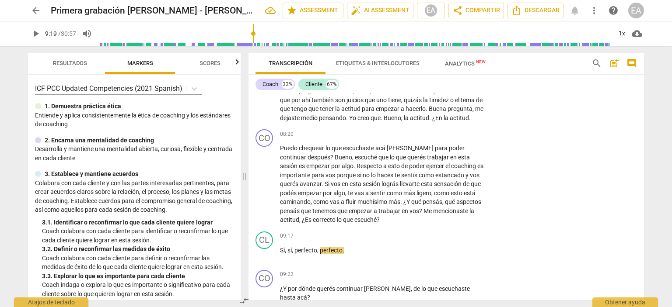
scroll to position [972, 0]
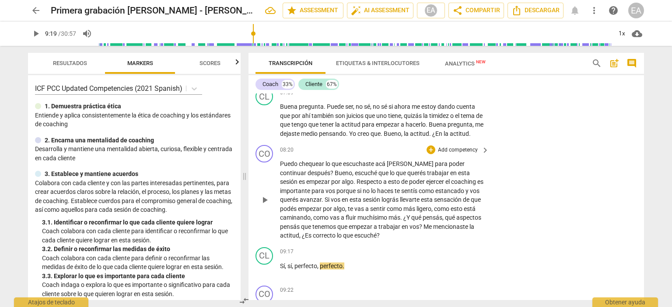
click at [458, 154] on p "Add competency" at bounding box center [458, 150] width 42 height 8
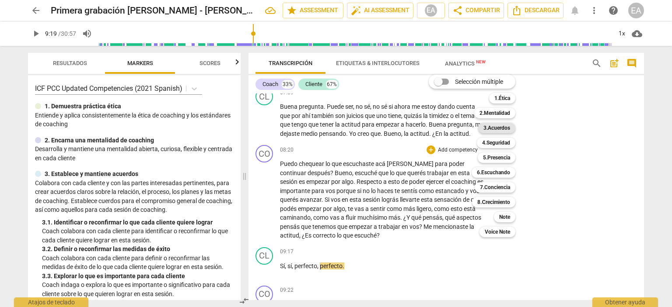
click at [494, 126] on b "3.Acuerdos" at bounding box center [496, 128] width 27 height 10
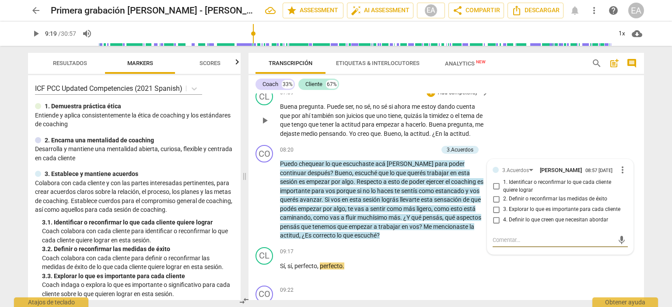
click at [606, 122] on div "CL play_arrow pause 07:09 + Add competency keyboard_arrow_right Buena pregunta …" at bounding box center [445, 112] width 395 height 57
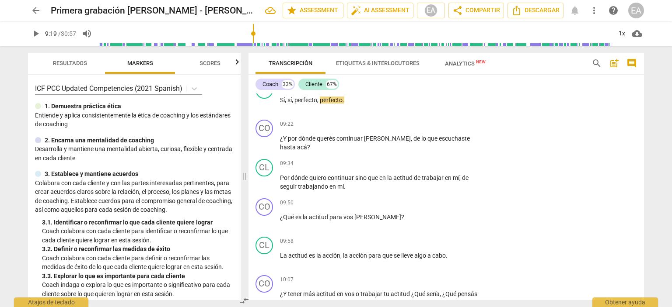
scroll to position [1154, 0]
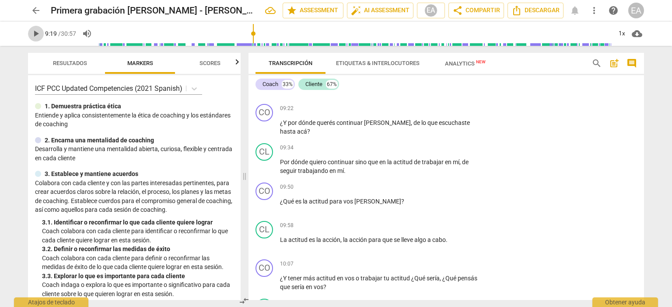
click at [32, 32] on span "play_arrow" at bounding box center [36, 33] width 10 height 10
click at [38, 38] on span "pause" at bounding box center [36, 33] width 10 height 10
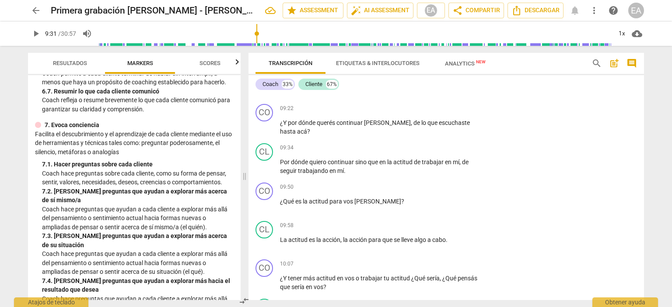
scroll to position [575, 0]
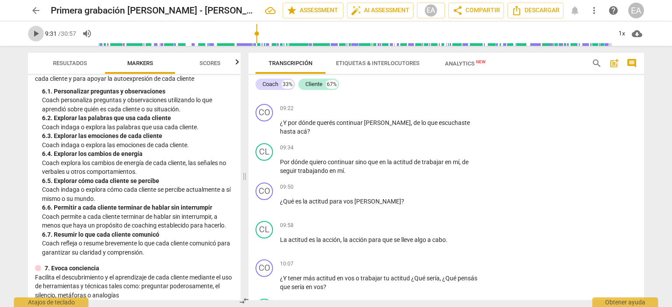
click at [36, 31] on span "play_arrow" at bounding box center [36, 33] width 10 height 10
click at [268, 208] on span "pause" at bounding box center [264, 206] width 10 height 10
click at [462, 192] on p "Add competency" at bounding box center [458, 188] width 42 height 8
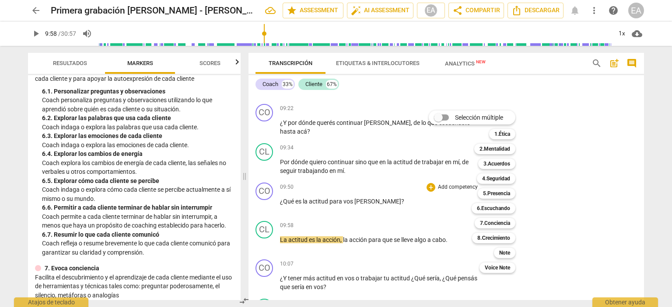
drag, startPoint x: 641, startPoint y: 148, endPoint x: 641, endPoint y: 142, distance: 6.1
click at [641, 142] on div at bounding box center [336, 153] width 672 height 307
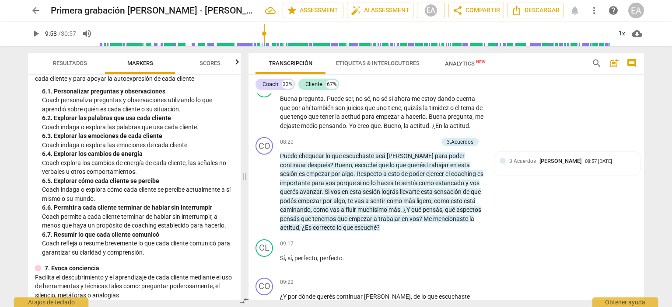
scroll to position [996, 0]
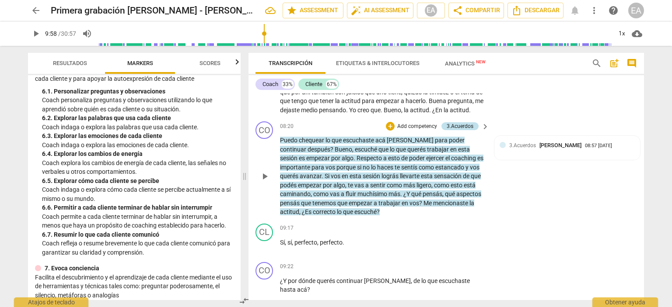
click at [469, 130] on div "3.Acuerdos" at bounding box center [459, 126] width 27 height 8
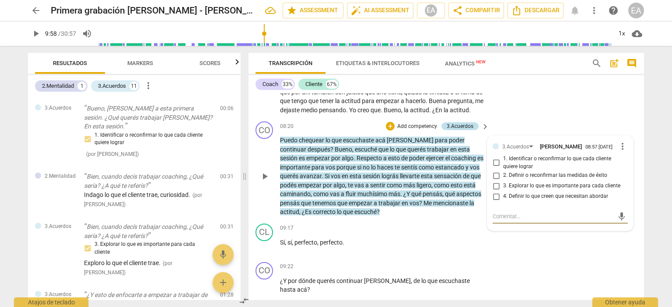
scroll to position [742, 0]
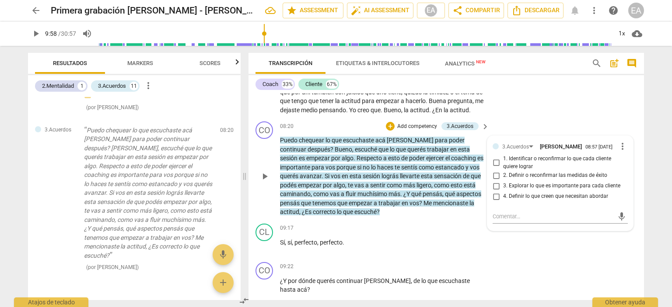
click at [422, 131] on p "Add competency" at bounding box center [417, 127] width 42 height 8
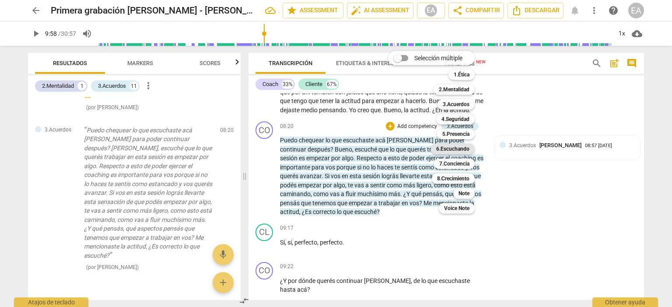
click at [450, 148] on b "6.Escuchando" at bounding box center [452, 149] width 33 height 10
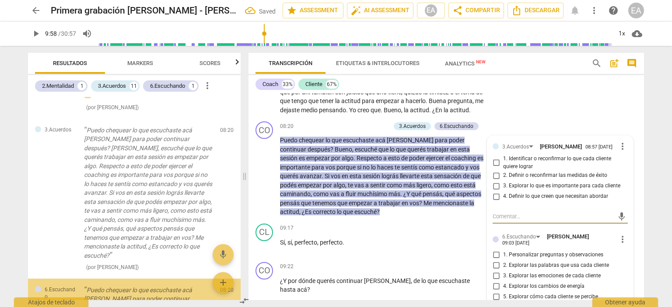
scroll to position [902, 0]
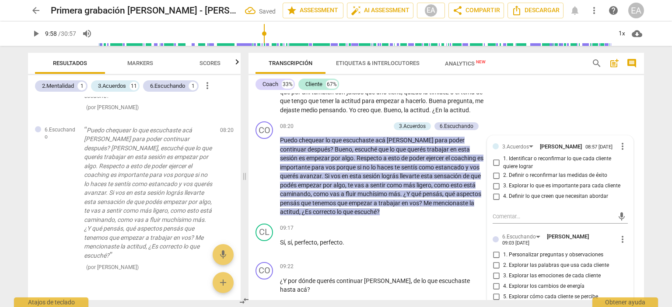
drag, startPoint x: 644, startPoint y: 141, endPoint x: 643, endPoint y: 146, distance: 4.8
click at [643, 146] on div "Transcripción Etiquetas & Interlocutores Analytics New search post_add comment …" at bounding box center [448, 176] width 406 height 261
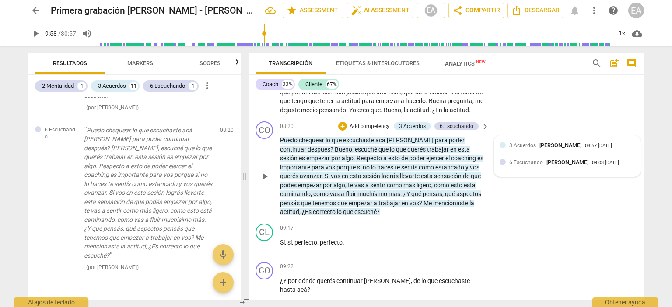
click at [537, 166] on span "6.Escuchando" at bounding box center [526, 163] width 34 height 6
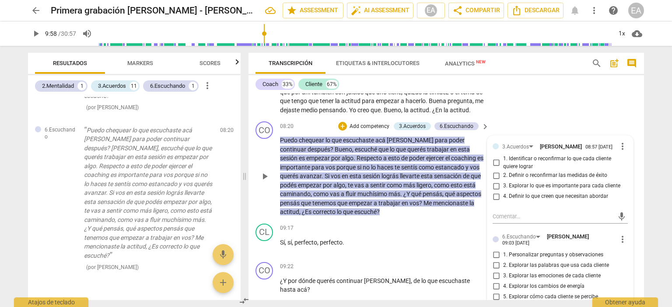
click at [526, 270] on span "2. Explorar las palabras que usa cada cliente" at bounding box center [556, 266] width 106 height 8
click at [503, 271] on input "2. Explorar las palabras que usa cada cliente" at bounding box center [496, 265] width 14 height 10
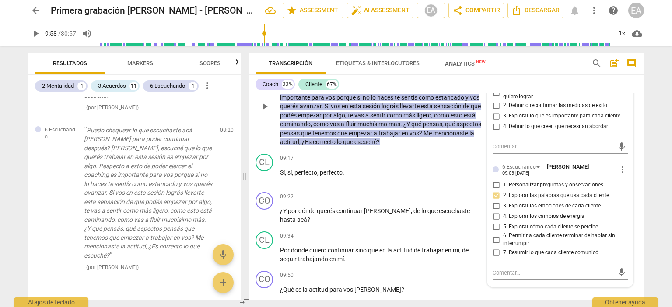
scroll to position [1083, 0]
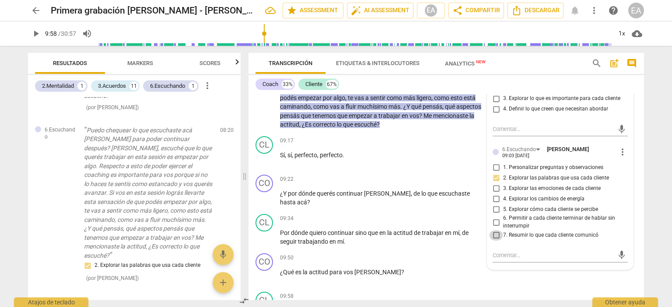
click at [493, 241] on input "7. Resumir lo que cada cliente comunicó" at bounding box center [496, 235] width 14 height 10
click at [637, 185] on div "CO play_arrow pause 09:22 + Add competency keyboard_arrow_right ¿Y por dónde qu…" at bounding box center [445, 190] width 395 height 39
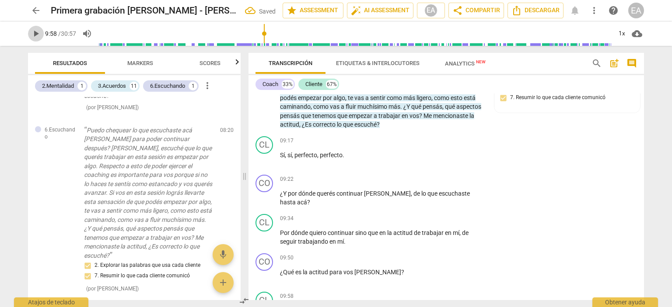
click at [31, 31] on span "play_arrow" at bounding box center [36, 33] width 10 height 10
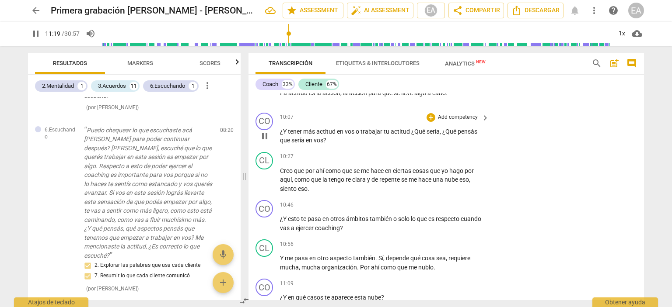
scroll to position [1543, 0]
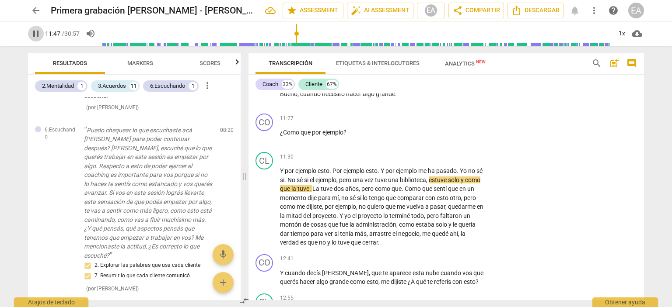
click at [35, 31] on span "pause" at bounding box center [36, 33] width 10 height 10
click at [35, 31] on span "play_arrow" at bounding box center [36, 33] width 10 height 10
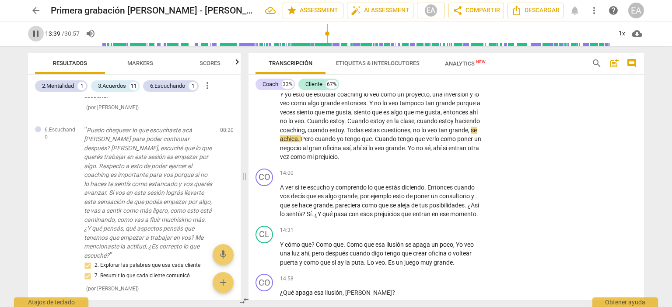
click at [37, 33] on span "pause" at bounding box center [36, 33] width 10 height 10
click at [36, 33] on span "play_arrow" at bounding box center [36, 33] width 10 height 10
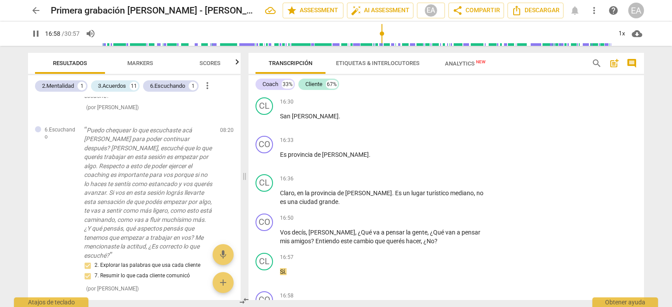
scroll to position [2426, 0]
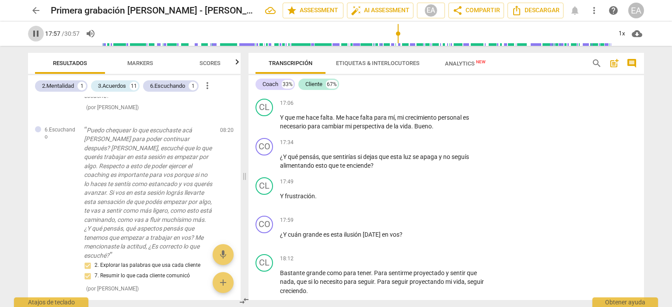
click at [40, 34] on span "pause" at bounding box center [36, 33] width 10 height 10
click at [40, 34] on span "play_arrow" at bounding box center [36, 33] width 10 height 10
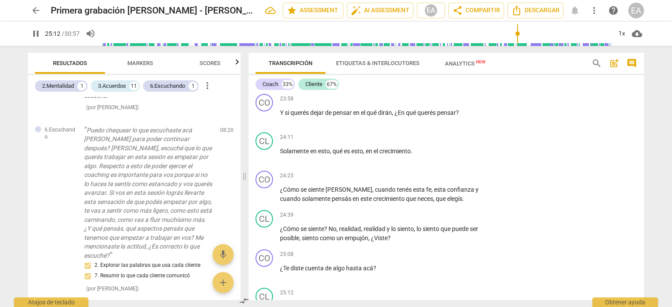
scroll to position [3562, 0]
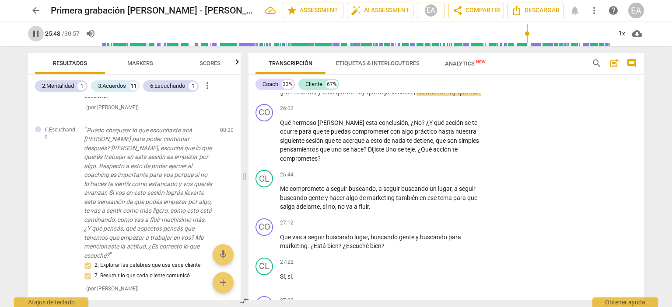
click at [40, 34] on span "pause" at bounding box center [36, 33] width 10 height 10
click at [36, 38] on span "play_arrow" at bounding box center [36, 33] width 10 height 10
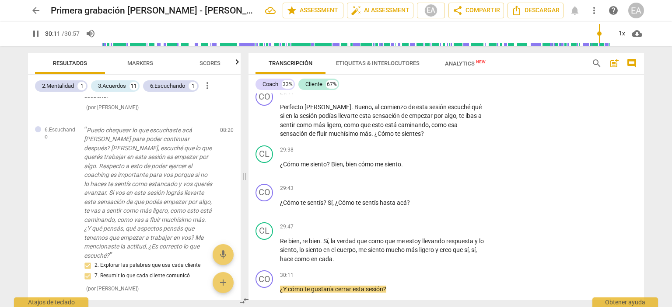
scroll to position [4456, 0]
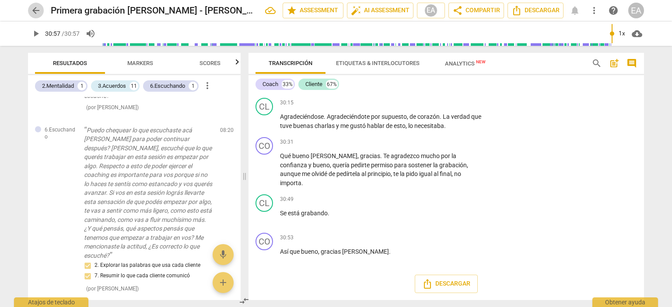
click at [34, 9] on span "arrow_back" at bounding box center [36, 10] width 10 height 10
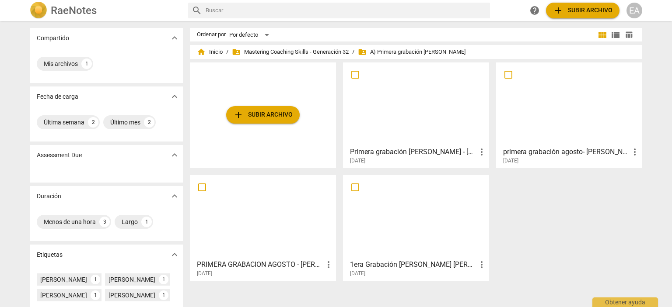
click at [272, 239] on div at bounding box center [263, 216] width 140 height 77
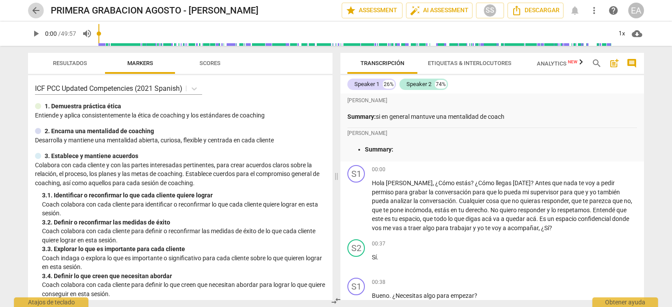
click at [38, 11] on span "arrow_back" at bounding box center [36, 10] width 10 height 10
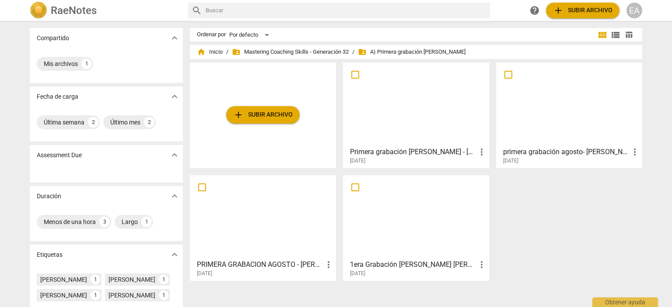
click at [434, 218] on div at bounding box center [416, 216] width 140 height 77
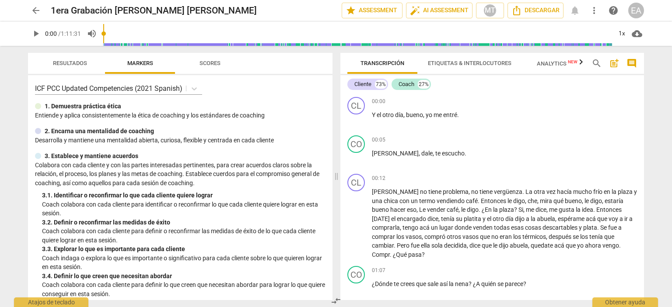
click at [37, 10] on span "arrow_back" at bounding box center [36, 10] width 10 height 10
